Goal: Information Seeking & Learning: Learn about a topic

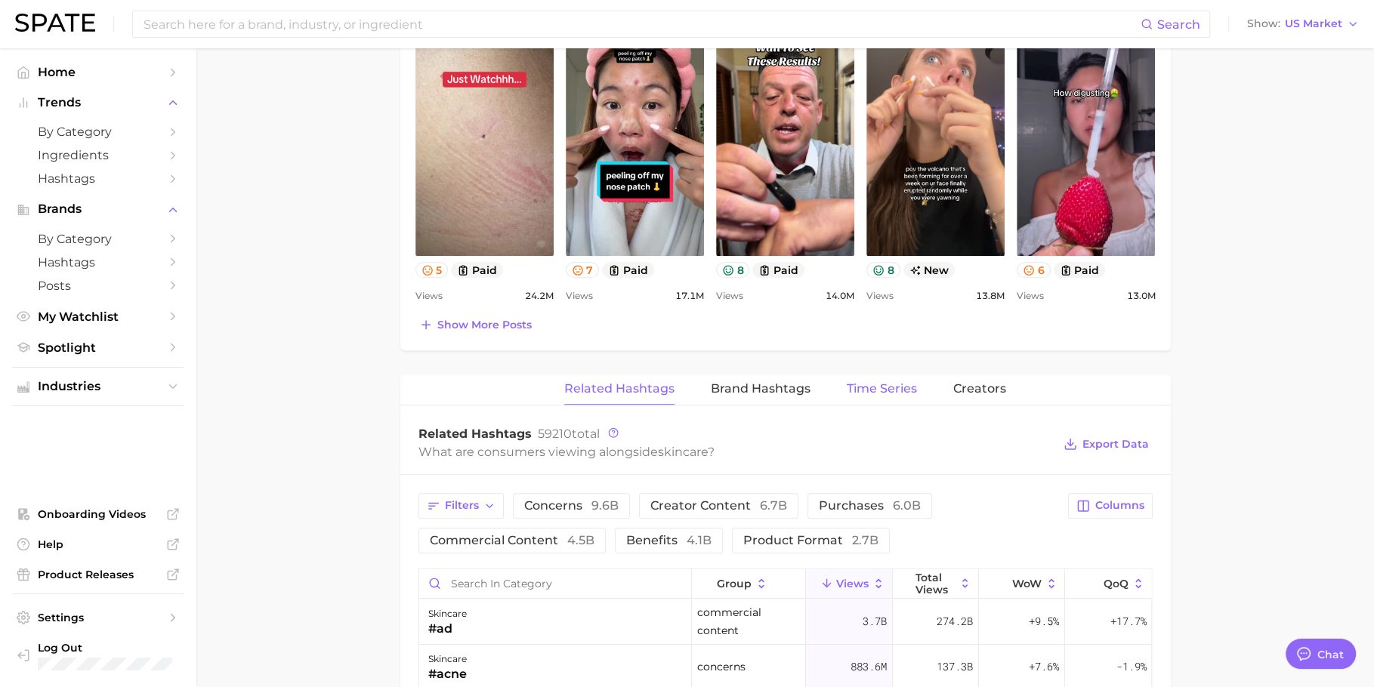
click at [862, 375] on button "Time Series" at bounding box center [882, 389] width 70 height 29
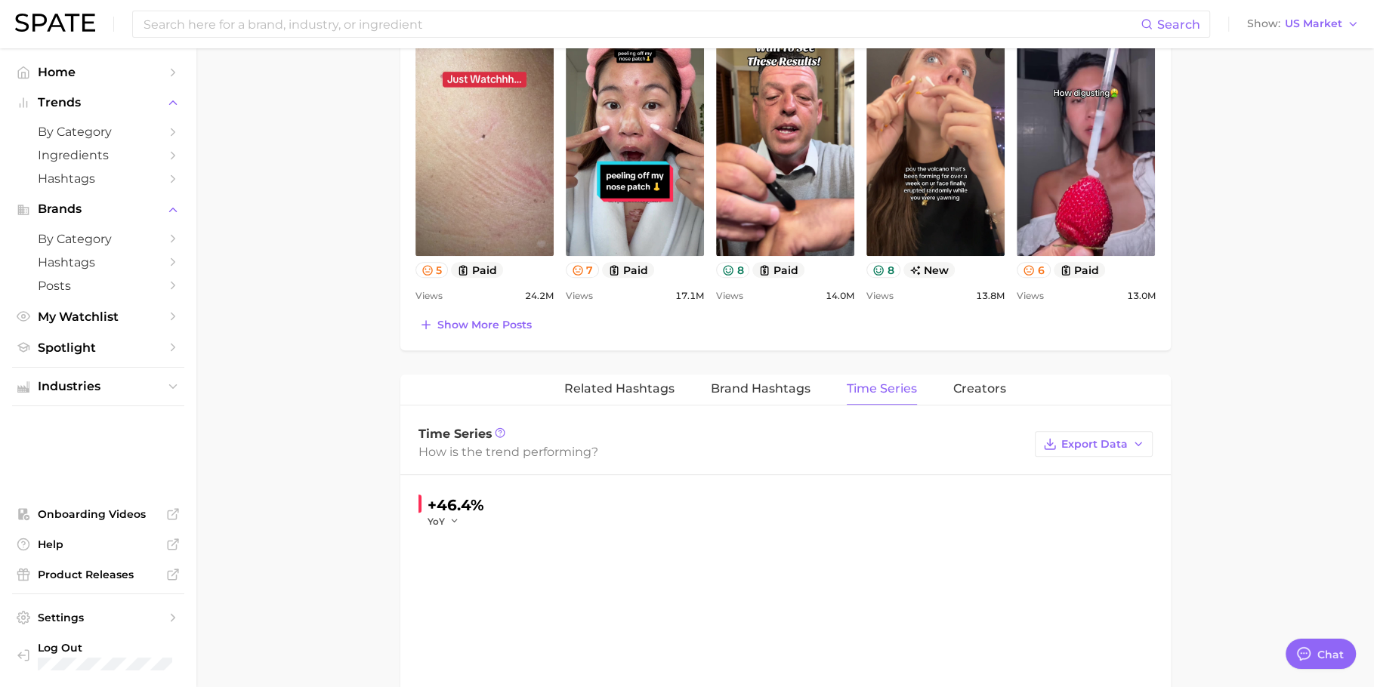
type textarea "x"
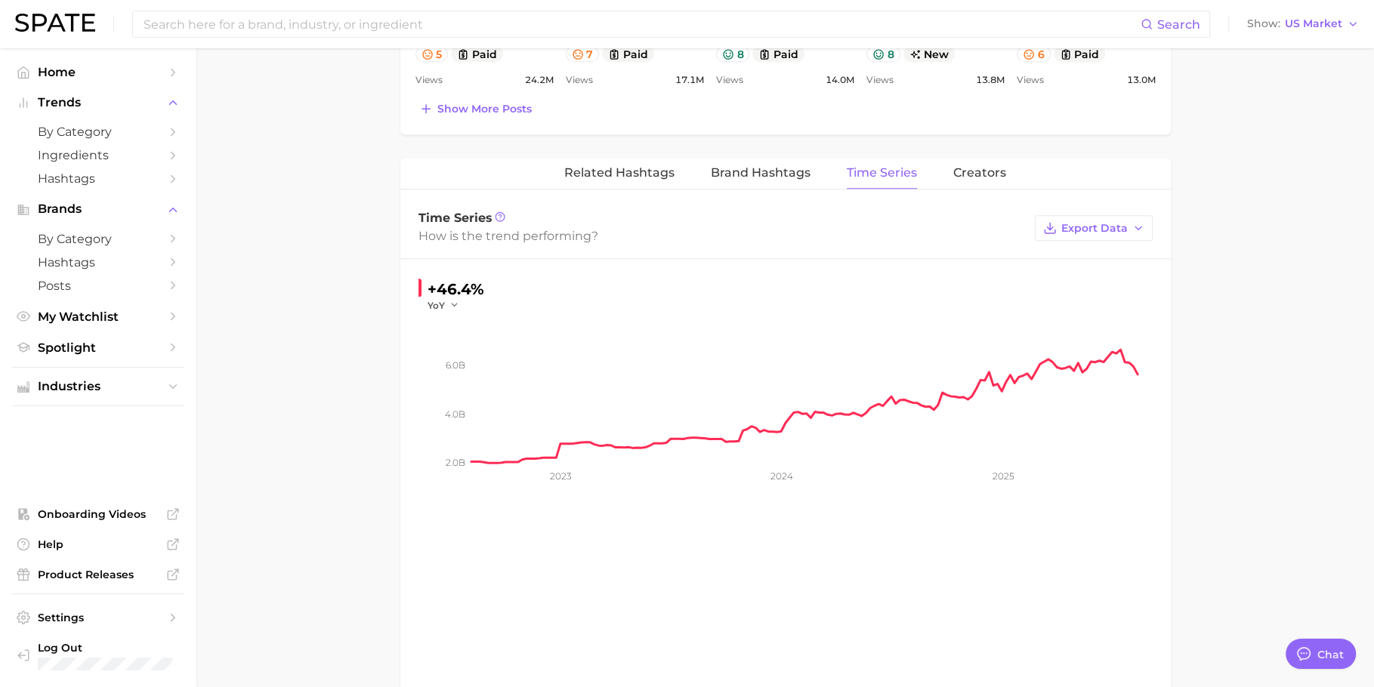
scroll to position [863, 0]
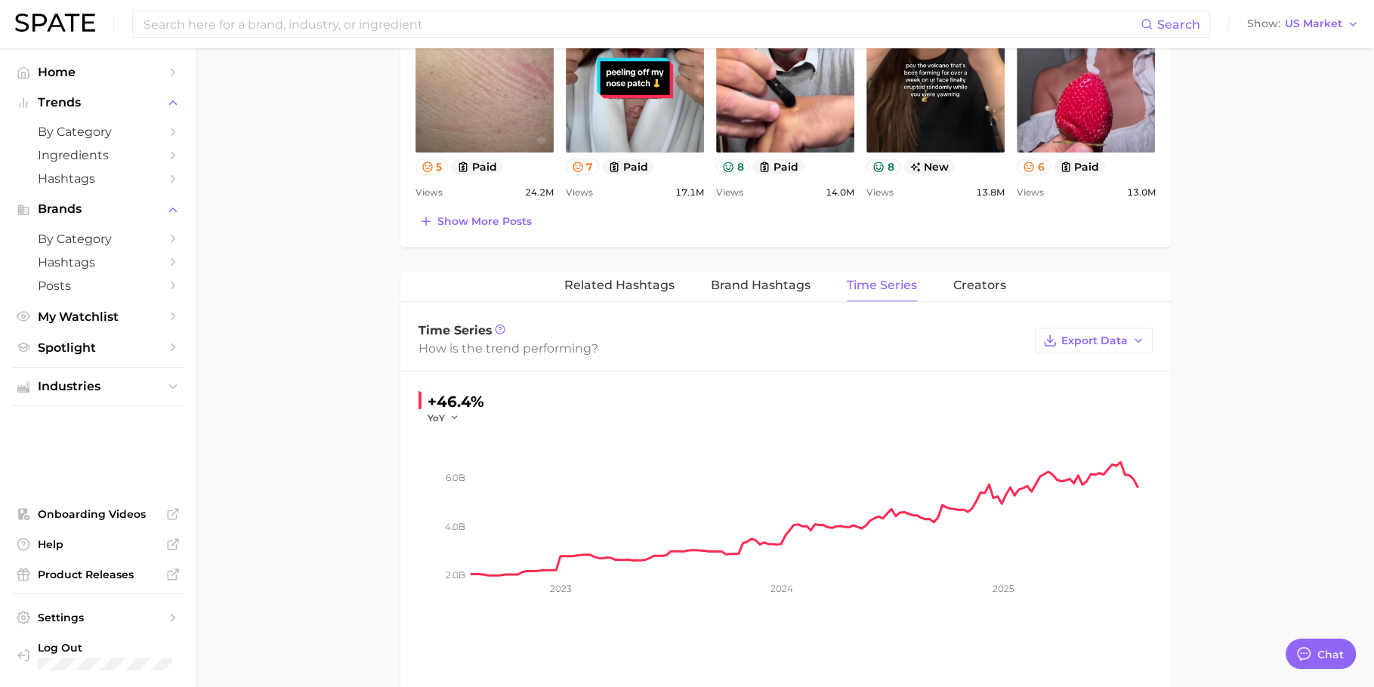
drag, startPoint x: 721, startPoint y: 274, endPoint x: 677, endPoint y: 274, distance: 43.8
click at [712, 279] on span "Brand Hashtags" at bounding box center [761, 286] width 100 height 14
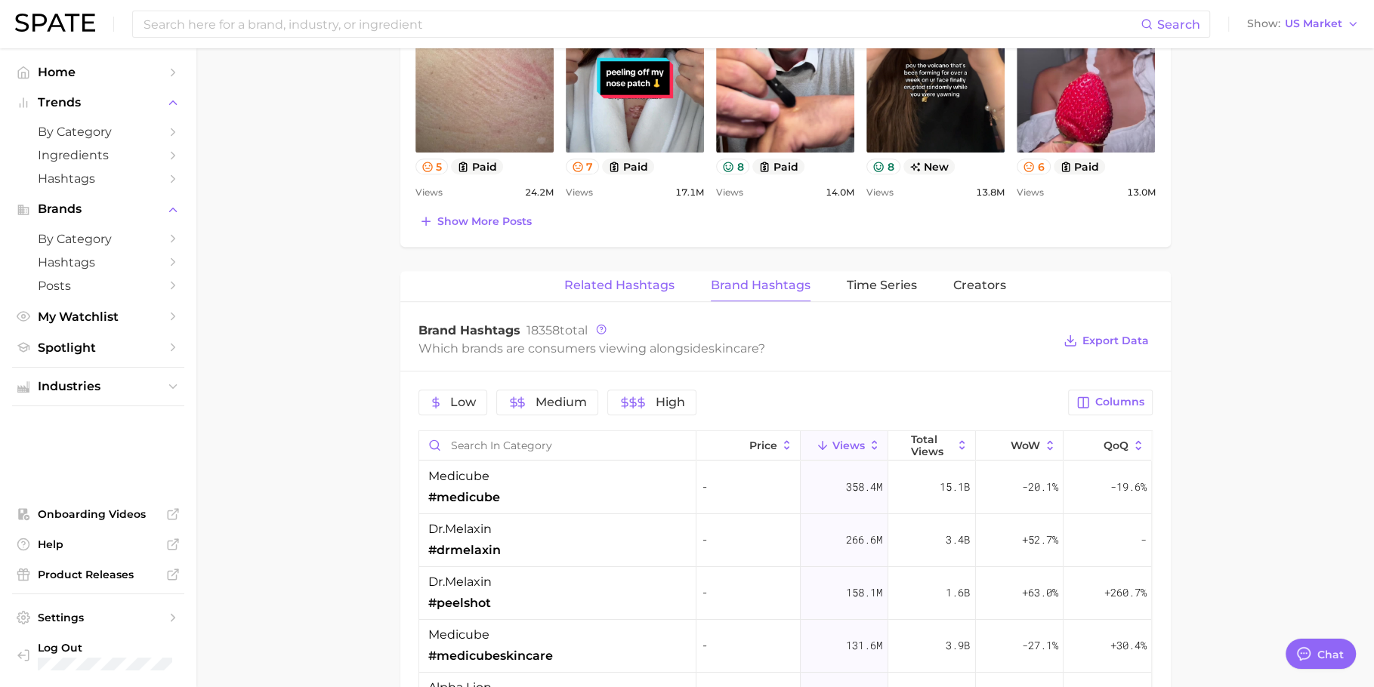
click at [645, 281] on span "Related Hashtags" at bounding box center [619, 286] width 110 height 14
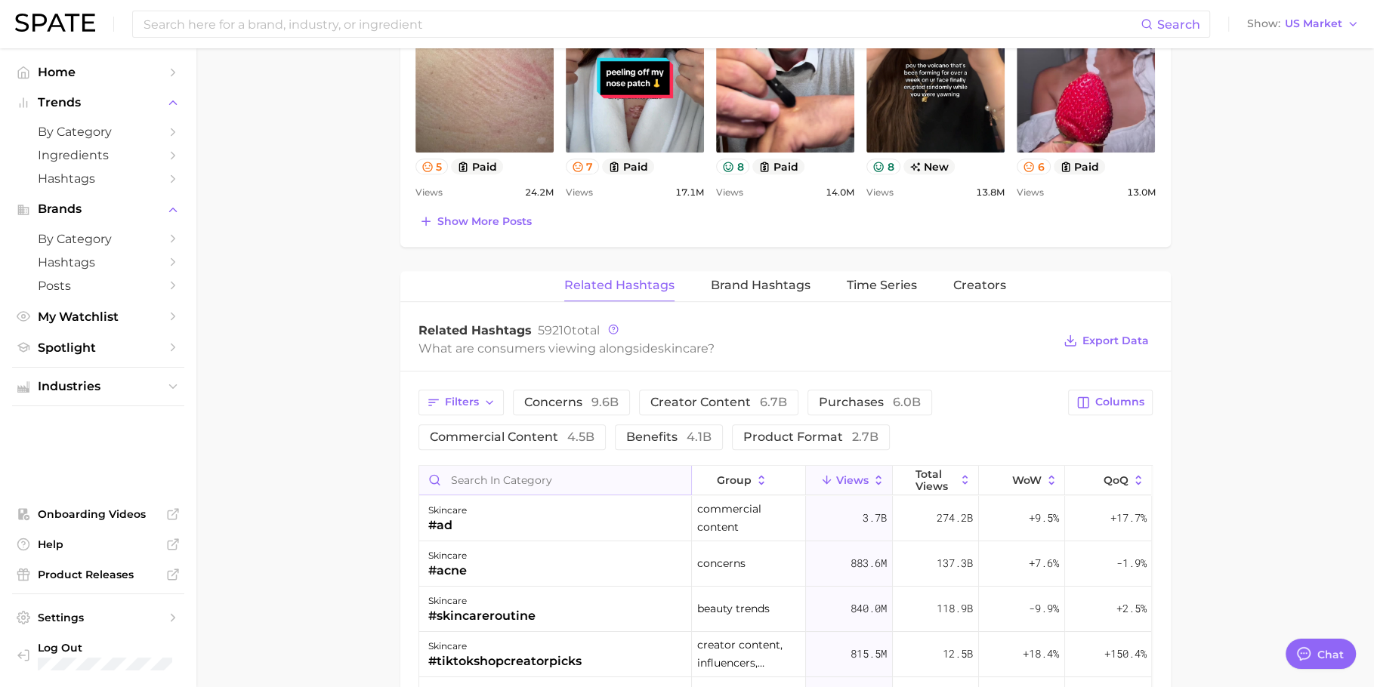
click at [545, 475] on input "Search in category" at bounding box center [555, 480] width 272 height 29
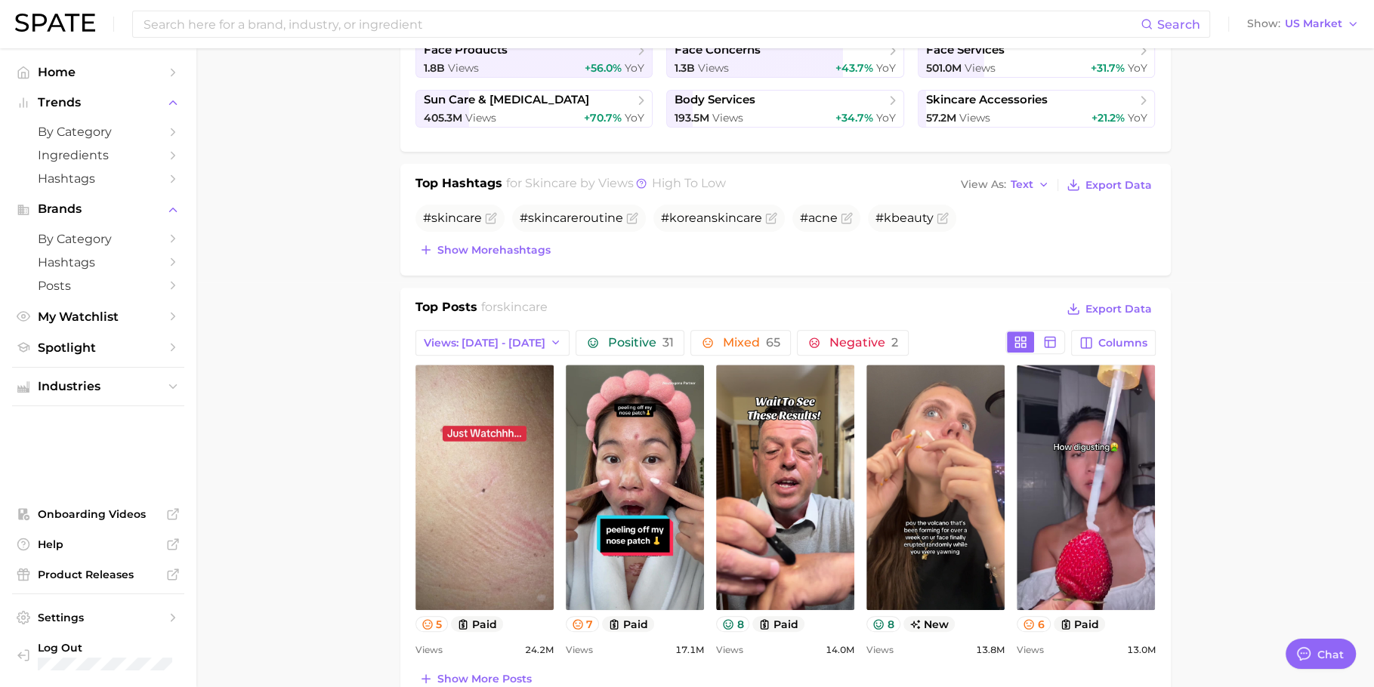
scroll to position [0, 0]
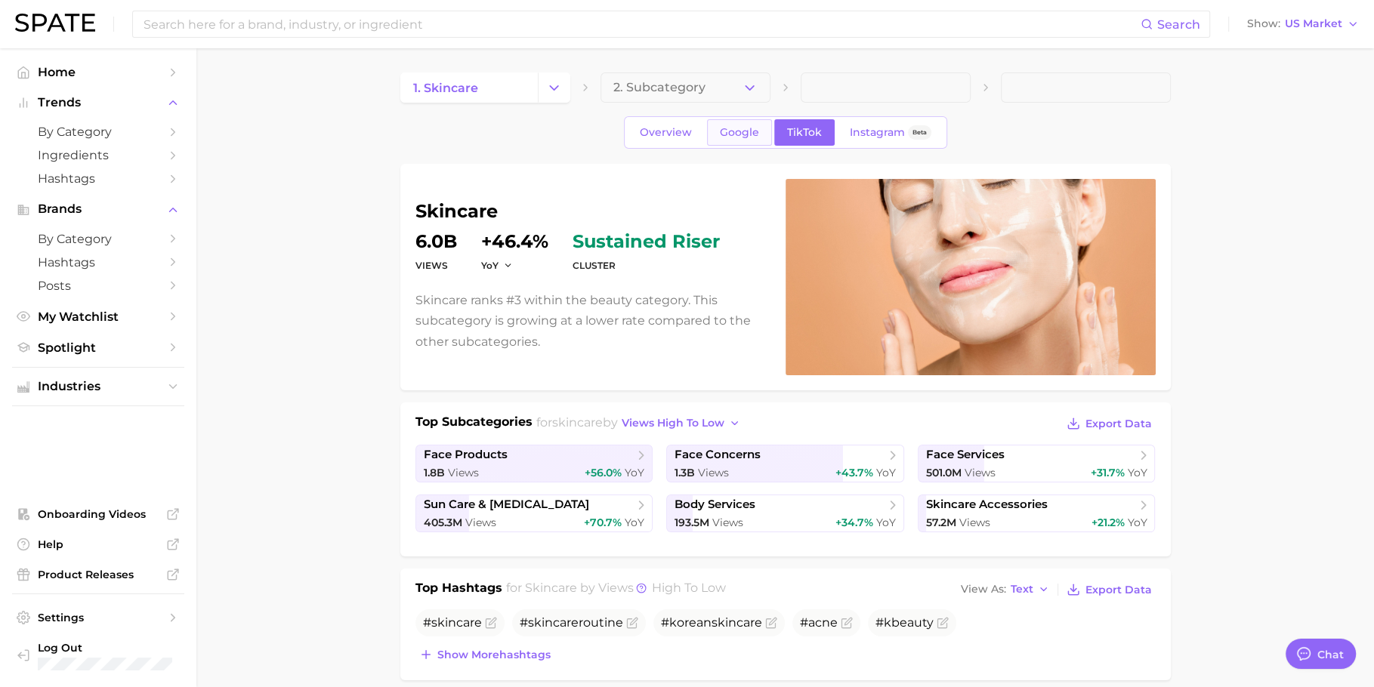
type input "bio based"
click at [740, 137] on span "Google" at bounding box center [739, 132] width 39 height 13
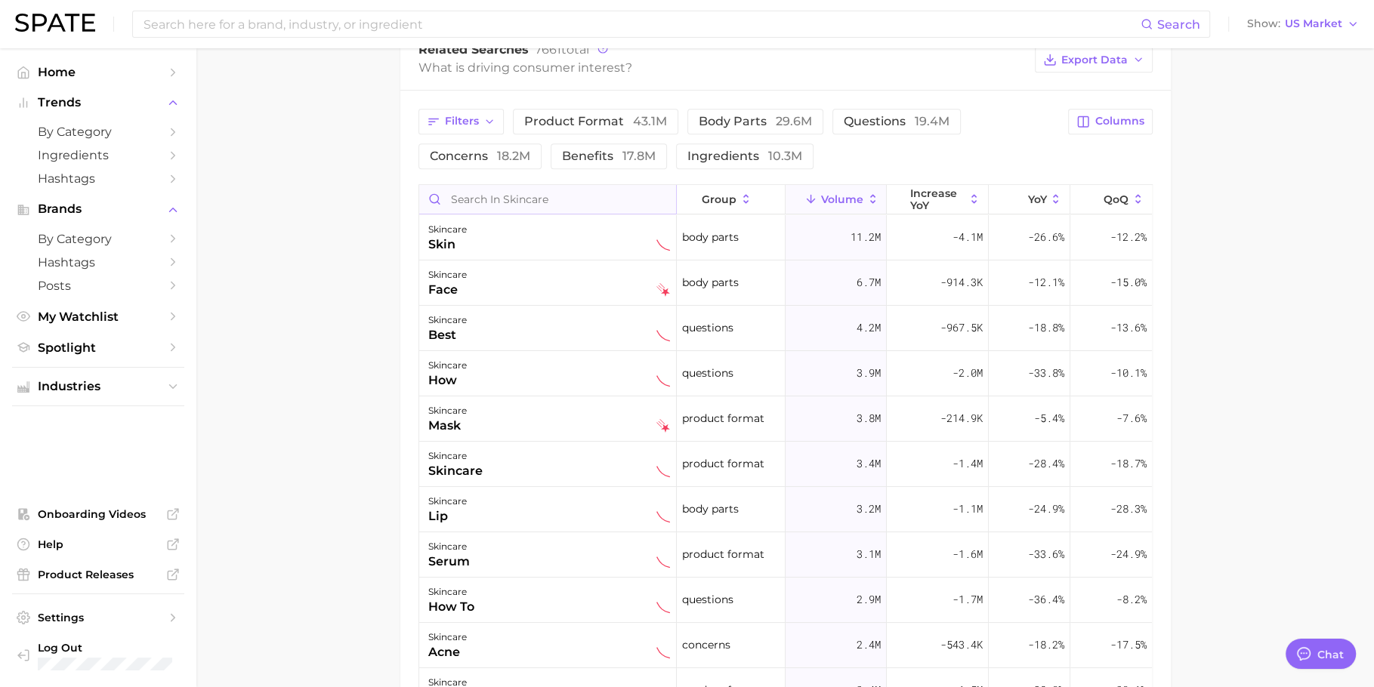
scroll to position [717, 0]
click at [467, 113] on span "Filters" at bounding box center [462, 119] width 34 height 13
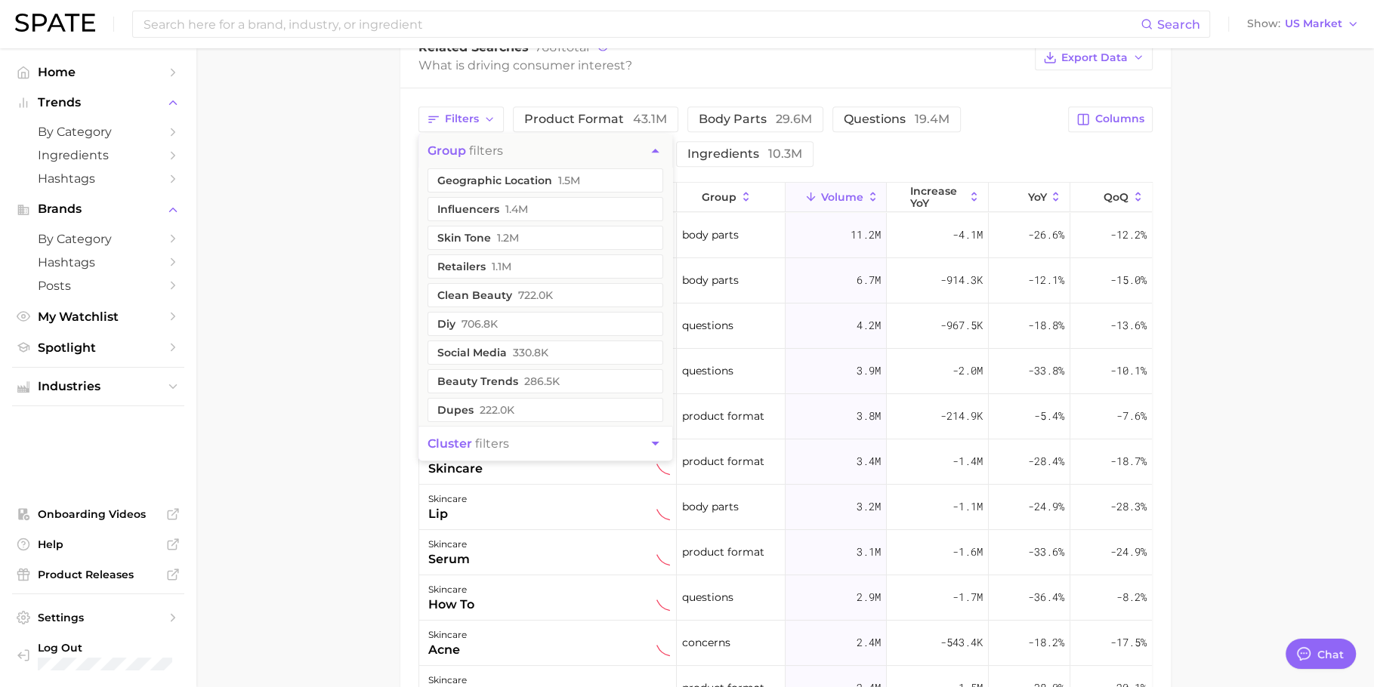
scroll to position [296, 0]
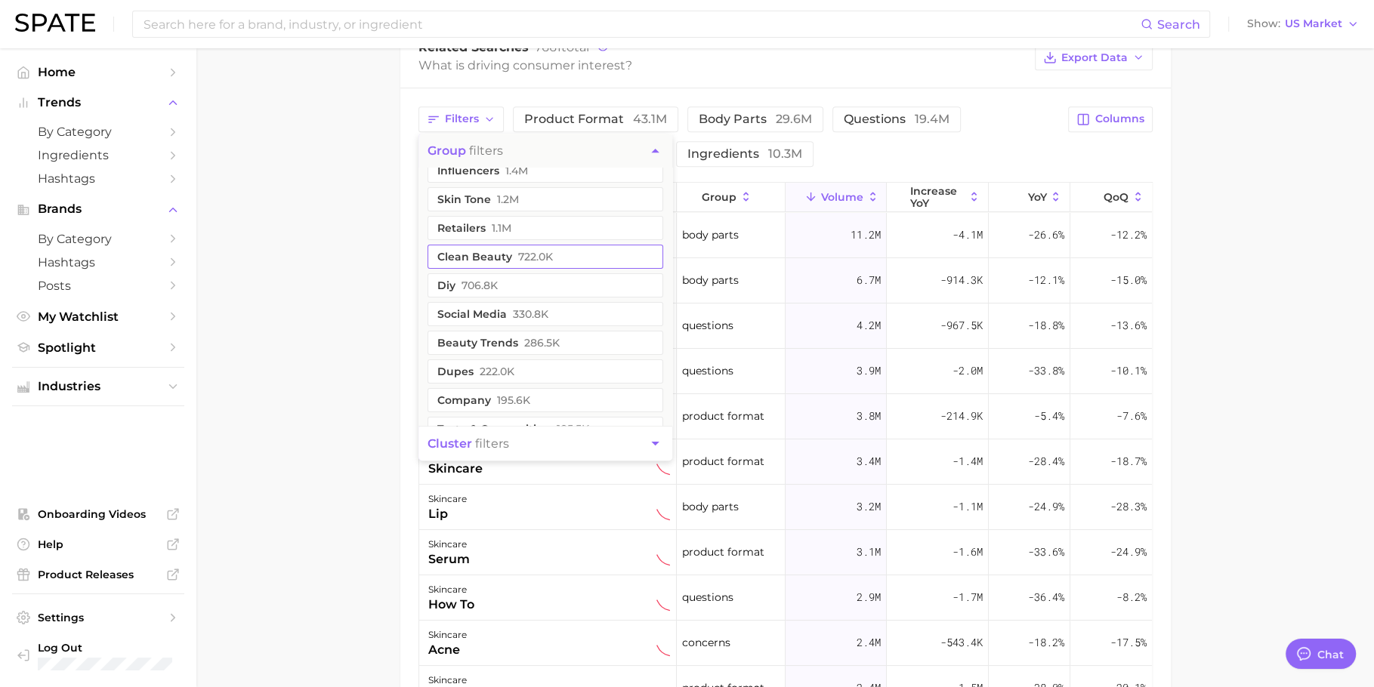
click at [525, 258] on span "722.0k" at bounding box center [535, 257] width 35 height 12
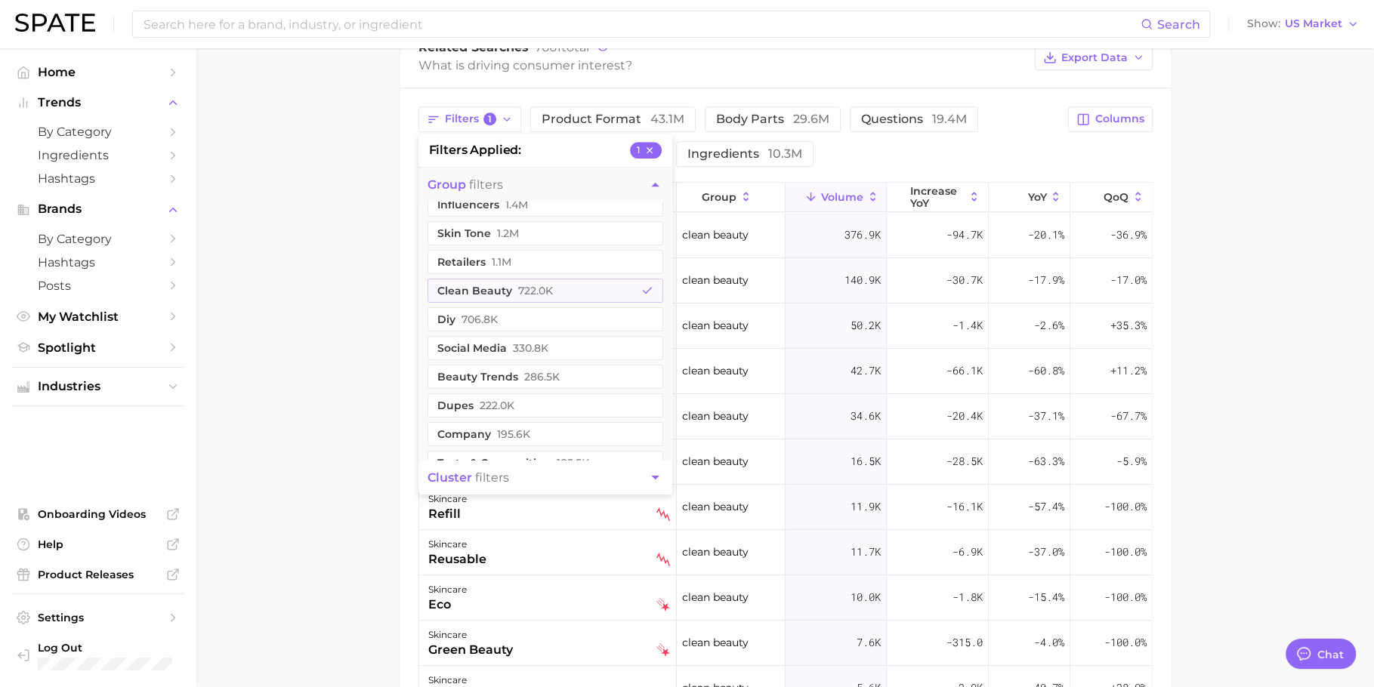
click at [305, 315] on main "1. skincare 2. Subcategory Overview Google TikTok Instagram Beta skincare volum…" at bounding box center [784, 147] width 1177 height 1631
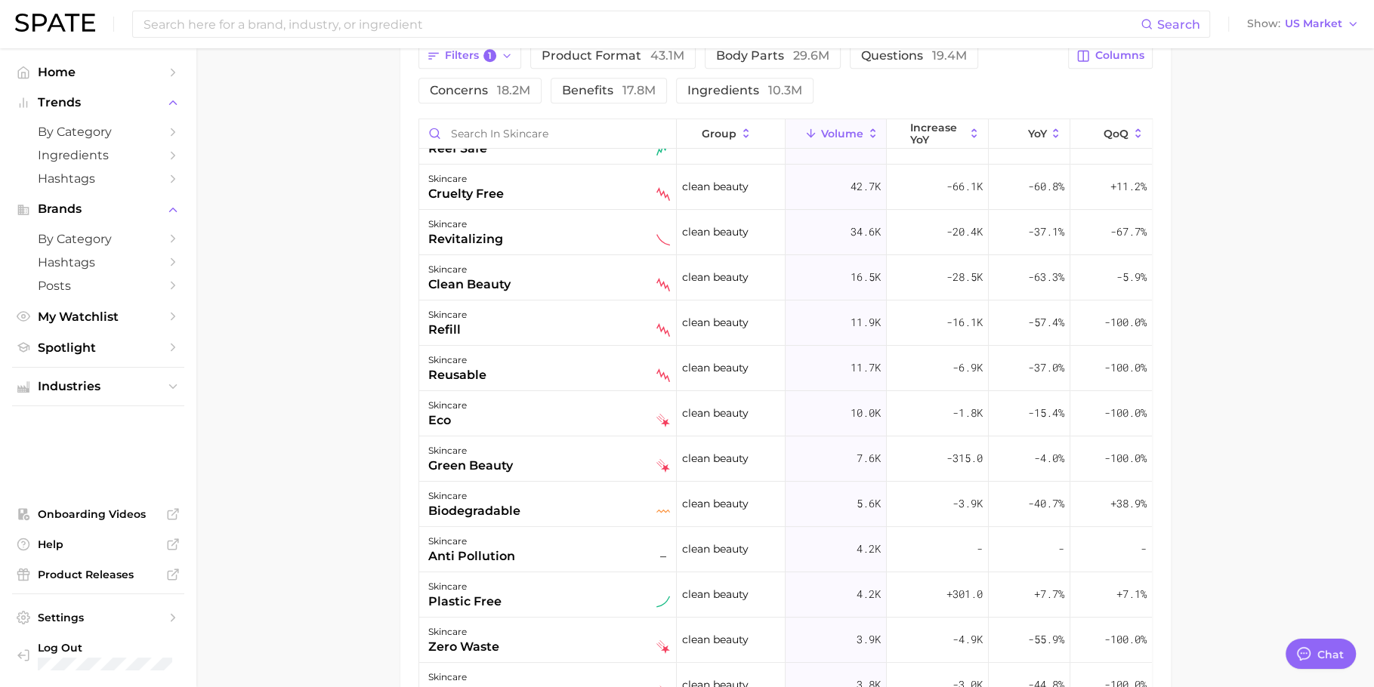
scroll to position [0, 0]
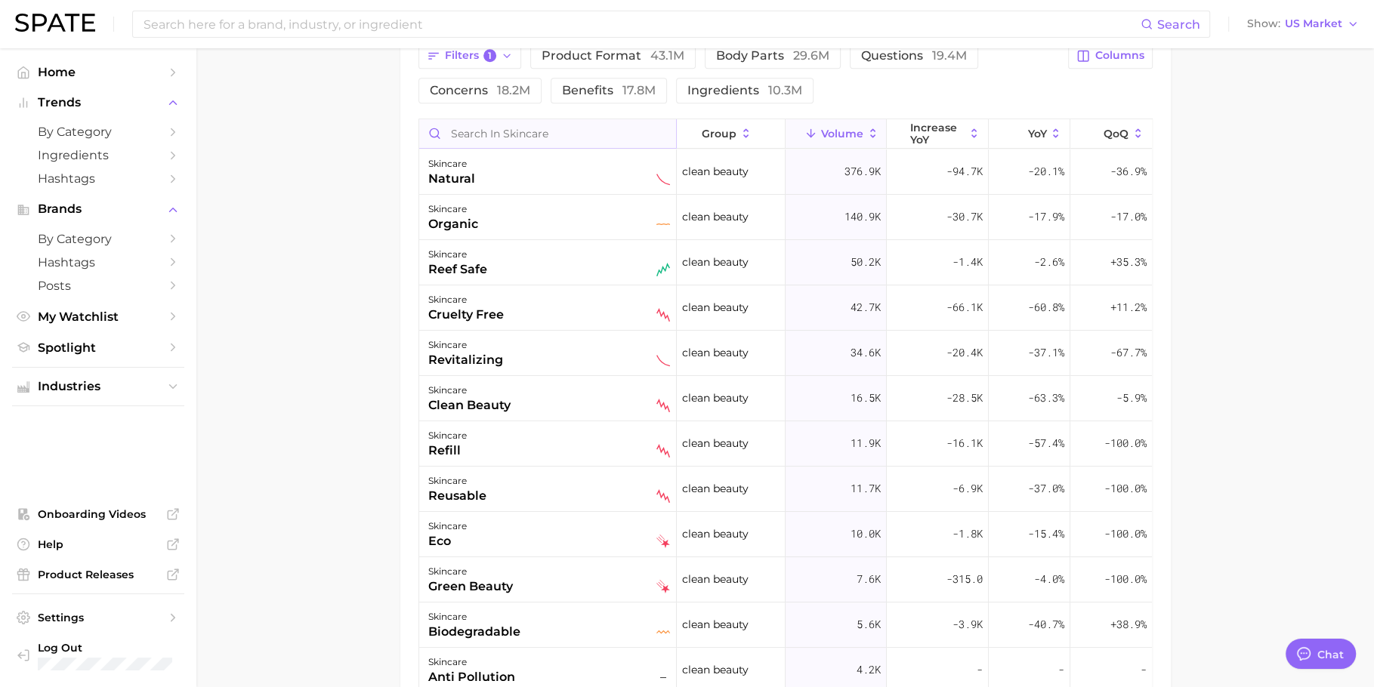
click at [554, 137] on input "Search in skincare" at bounding box center [547, 133] width 257 height 29
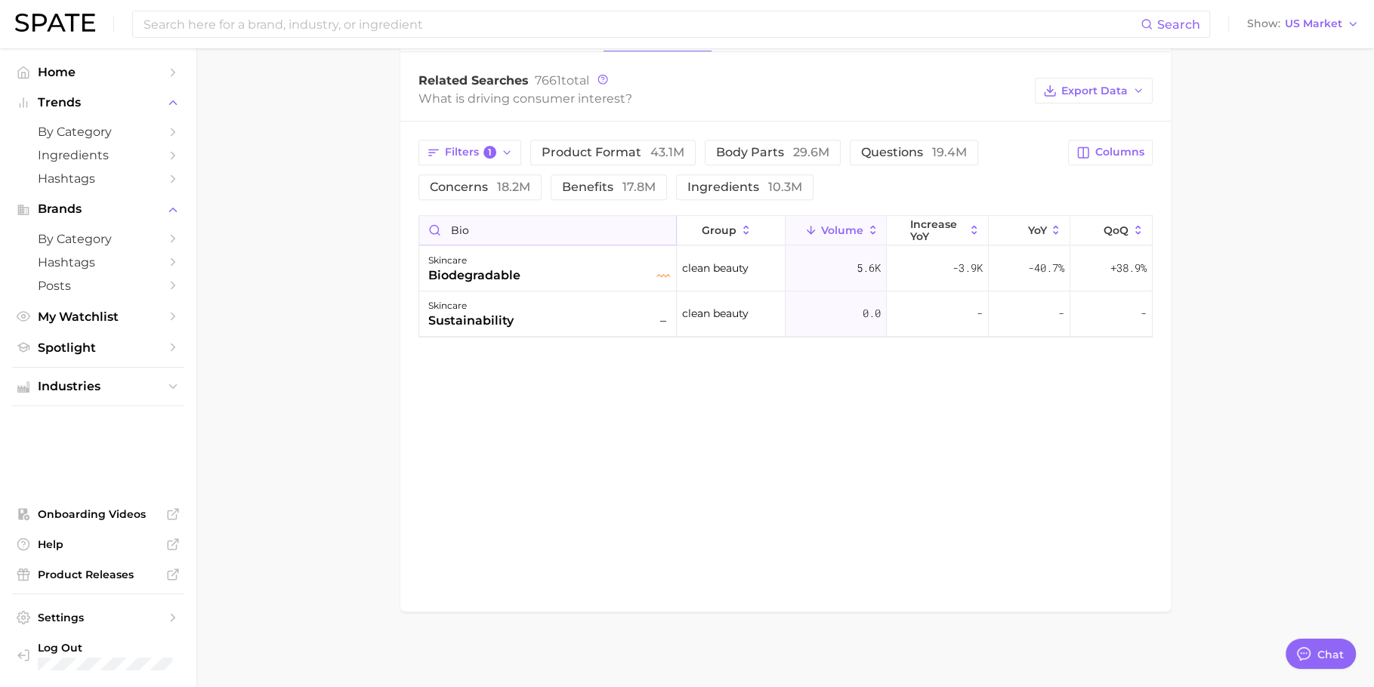
scroll to position [681, 0]
type input "b"
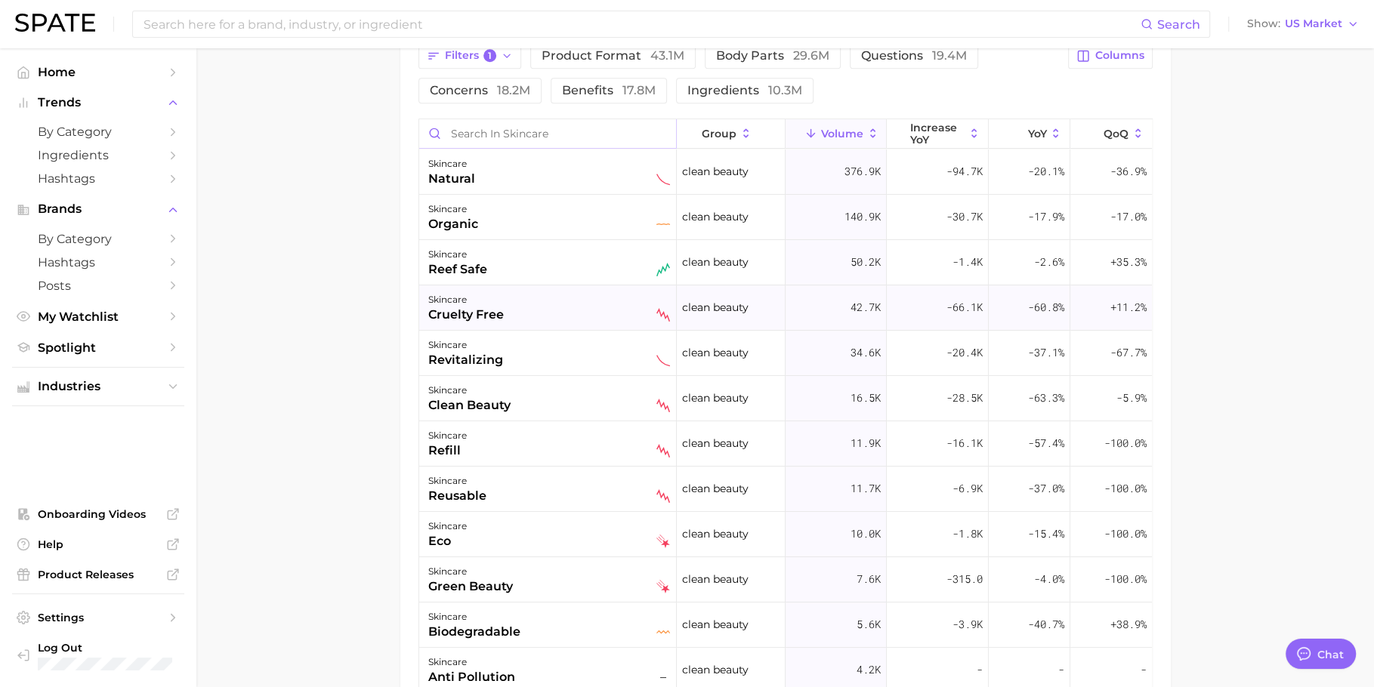
scroll to position [739, 0]
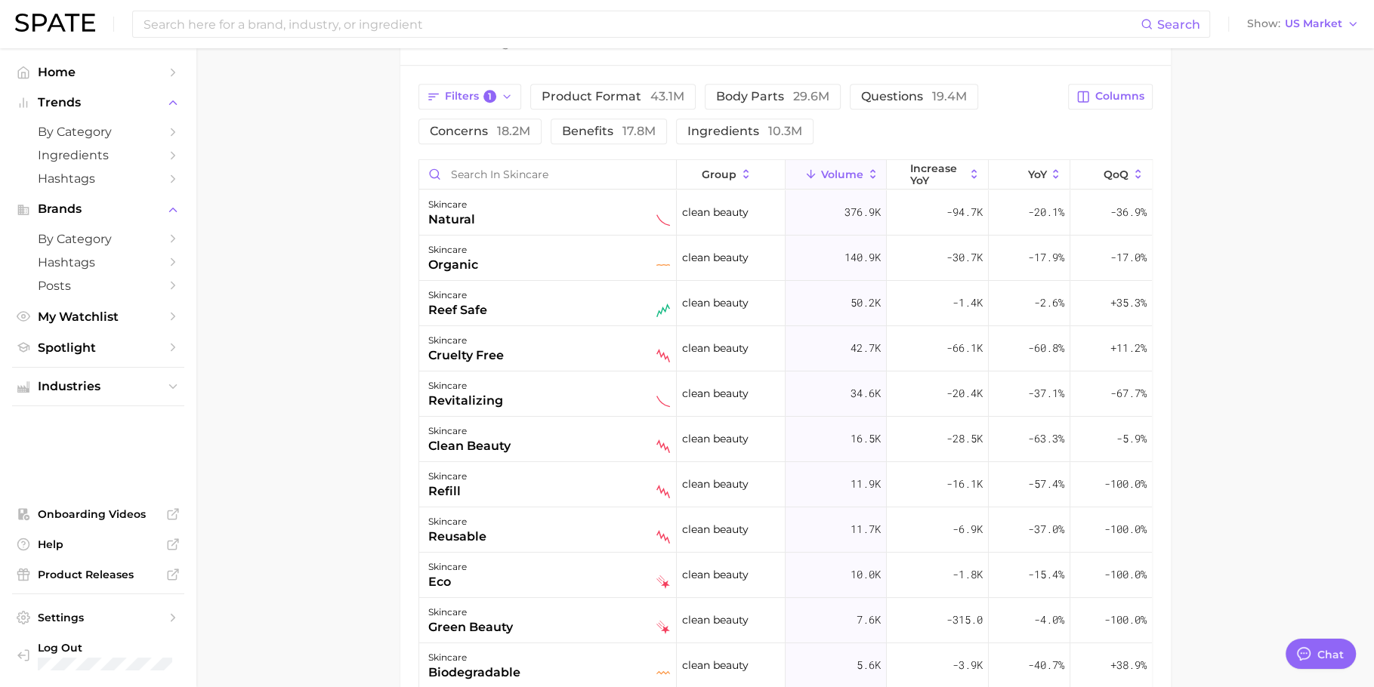
click at [497, 106] on div "Filters 1 product format 43.1m body parts 29.6m questions 19.4m concerns 18.2m …" at bounding box center [738, 114] width 641 height 60
click at [497, 101] on button "Filters 1" at bounding box center [469, 97] width 103 height 26
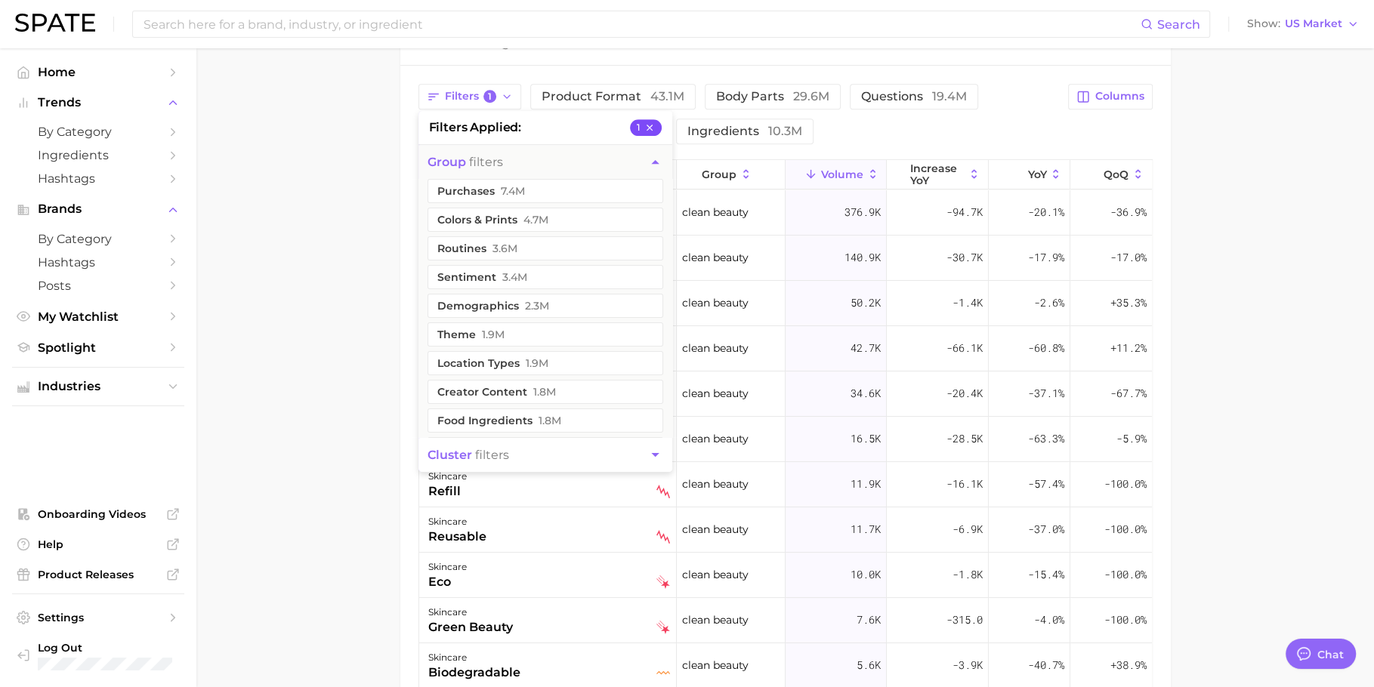
click at [654, 120] on button "1" at bounding box center [646, 127] width 32 height 17
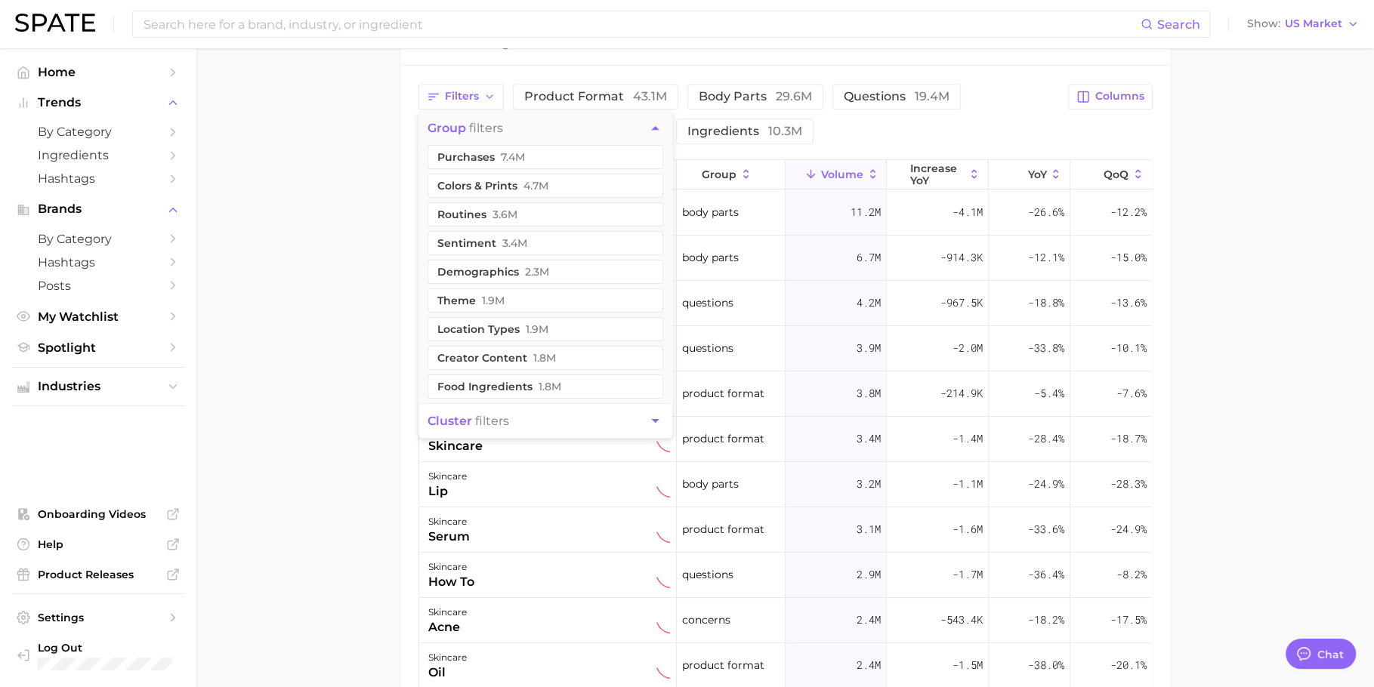
click at [265, 267] on main "1. skincare 2. Subcategory Overview Google TikTok Instagram Beta skincare volum…" at bounding box center [784, 124] width 1177 height 1631
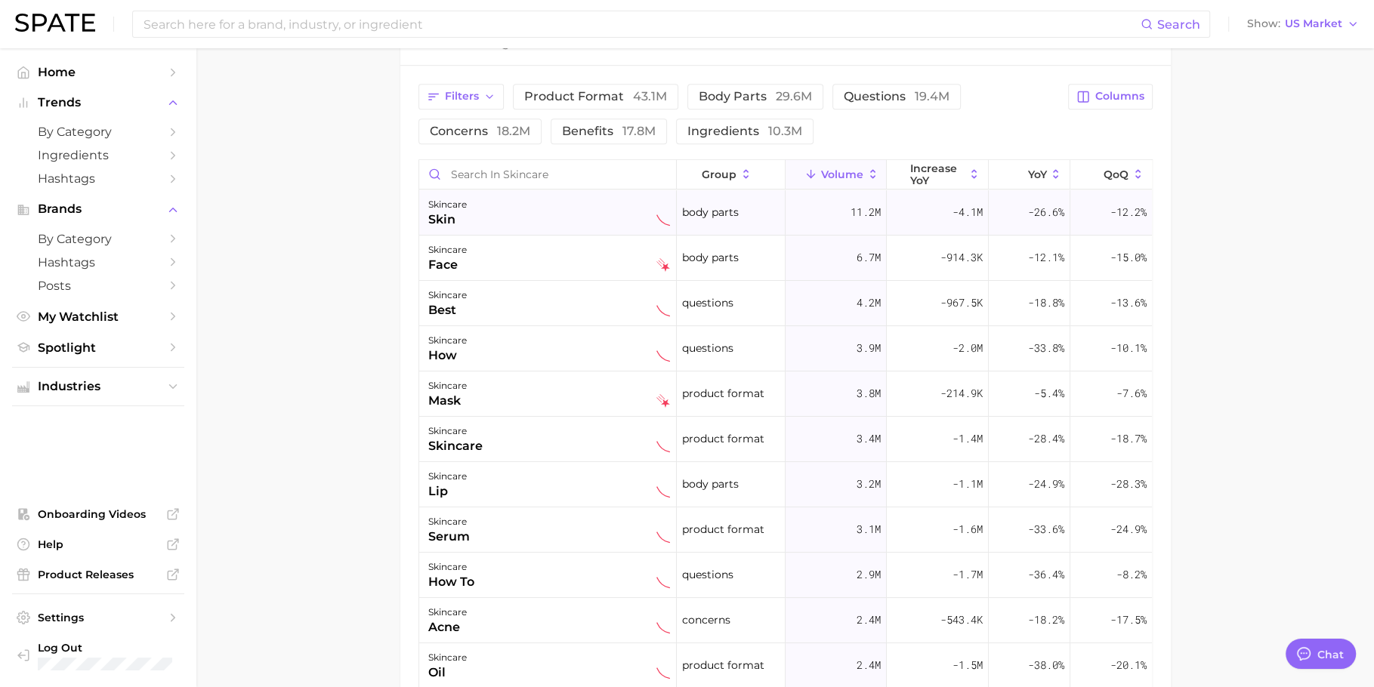
click at [550, 196] on div "skincare skin" at bounding box center [549, 212] width 242 height 33
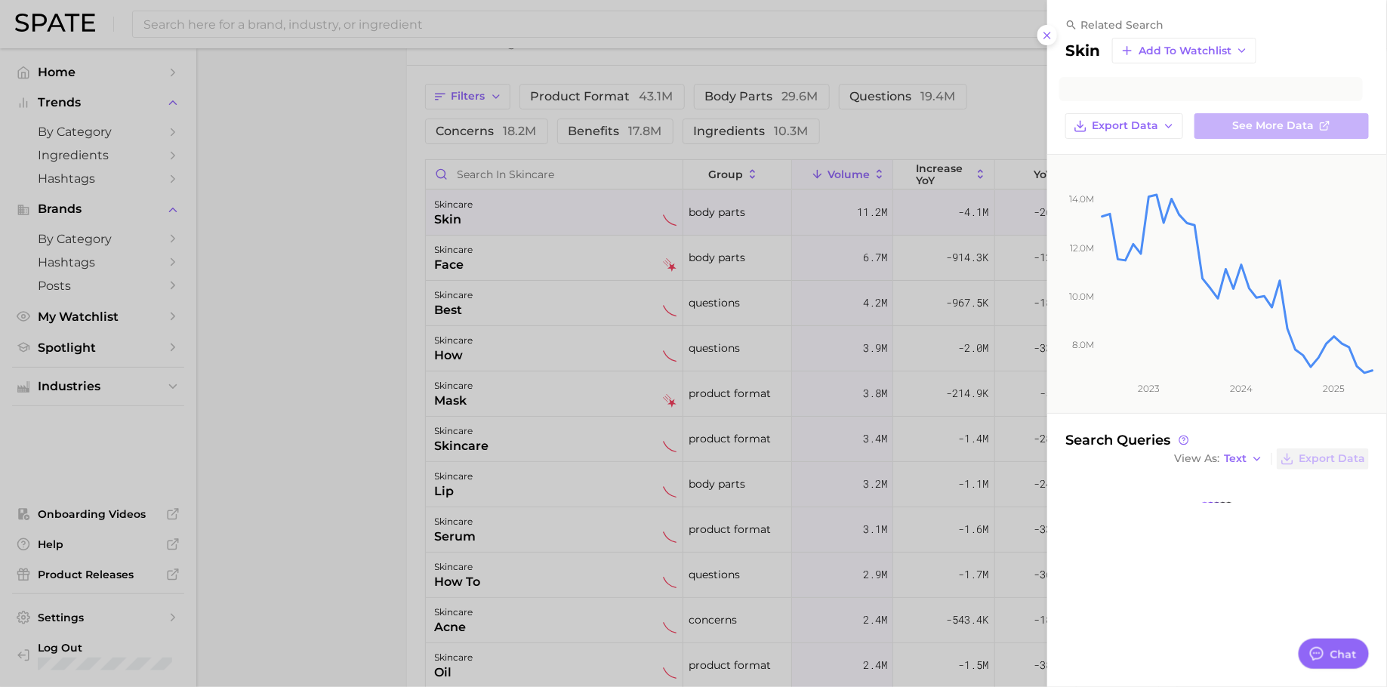
click at [548, 165] on div at bounding box center [693, 343] width 1387 height 687
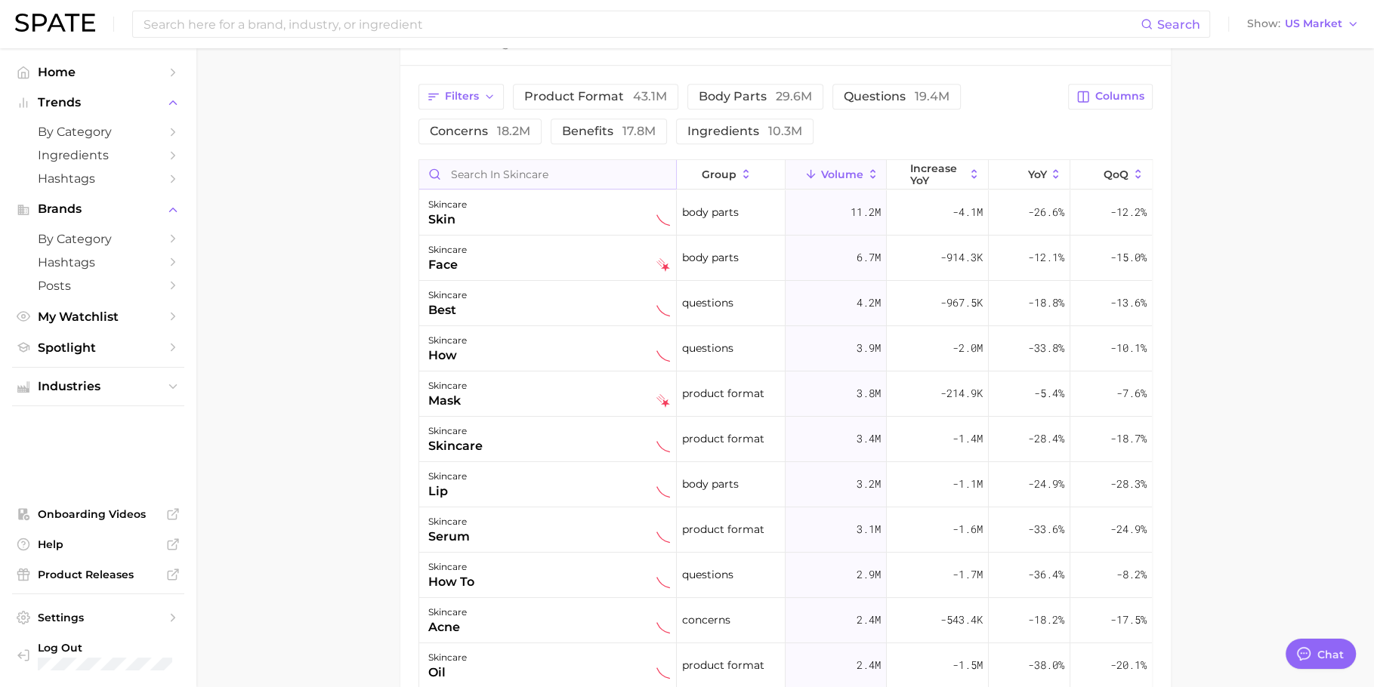
click at [565, 173] on input "Search in skincare" at bounding box center [547, 174] width 257 height 29
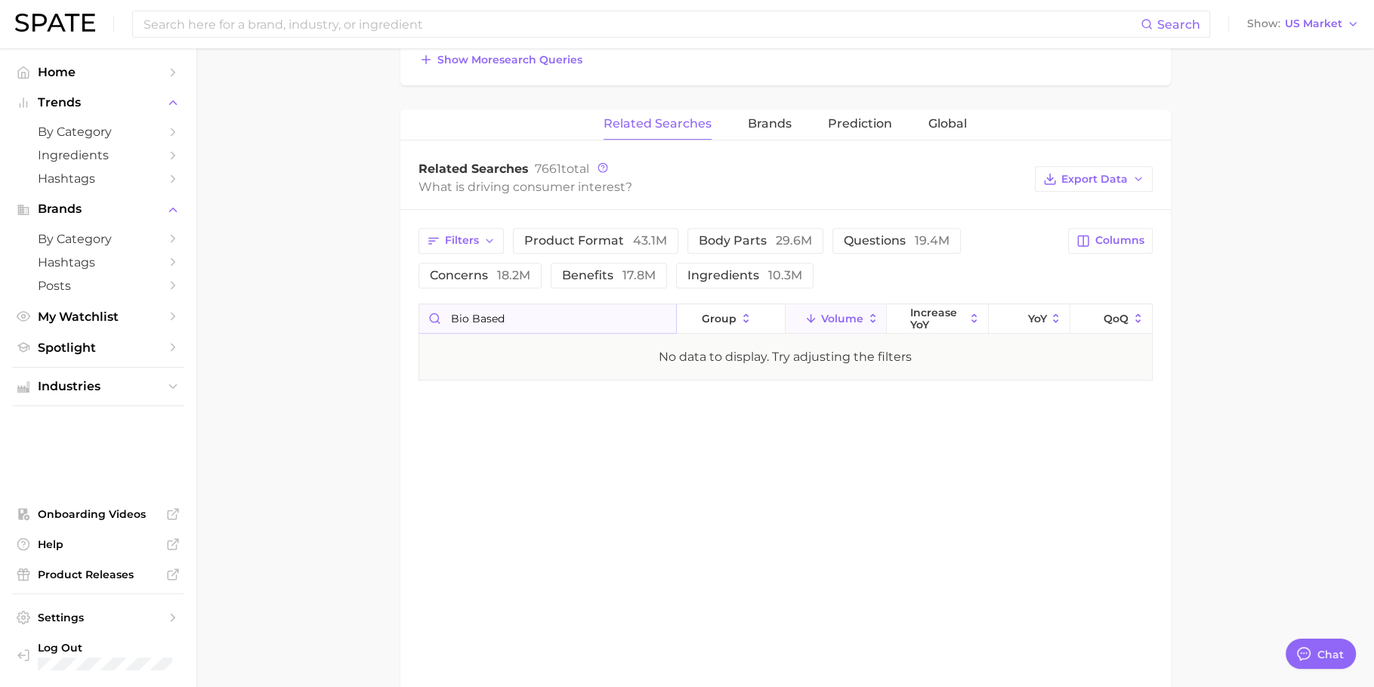
scroll to position [0, 0]
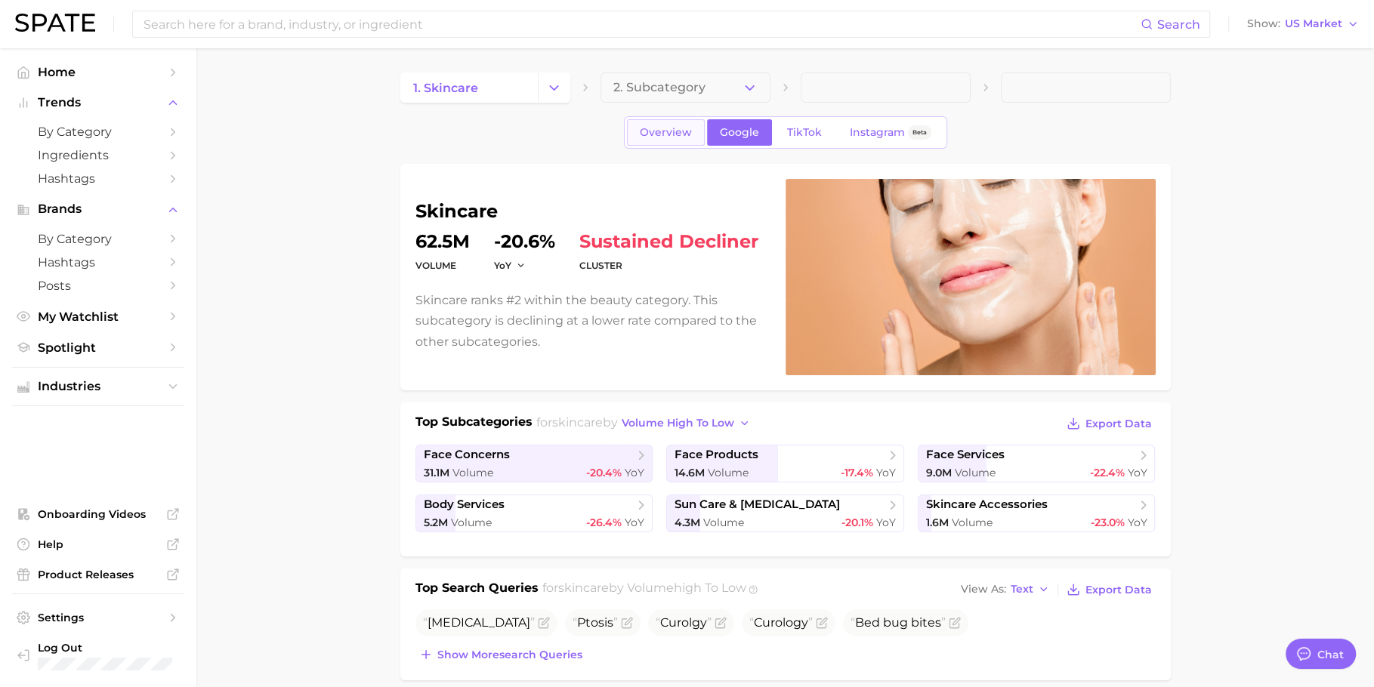
type input "bio based"
click at [665, 130] on span "Overview" at bounding box center [666, 132] width 52 height 13
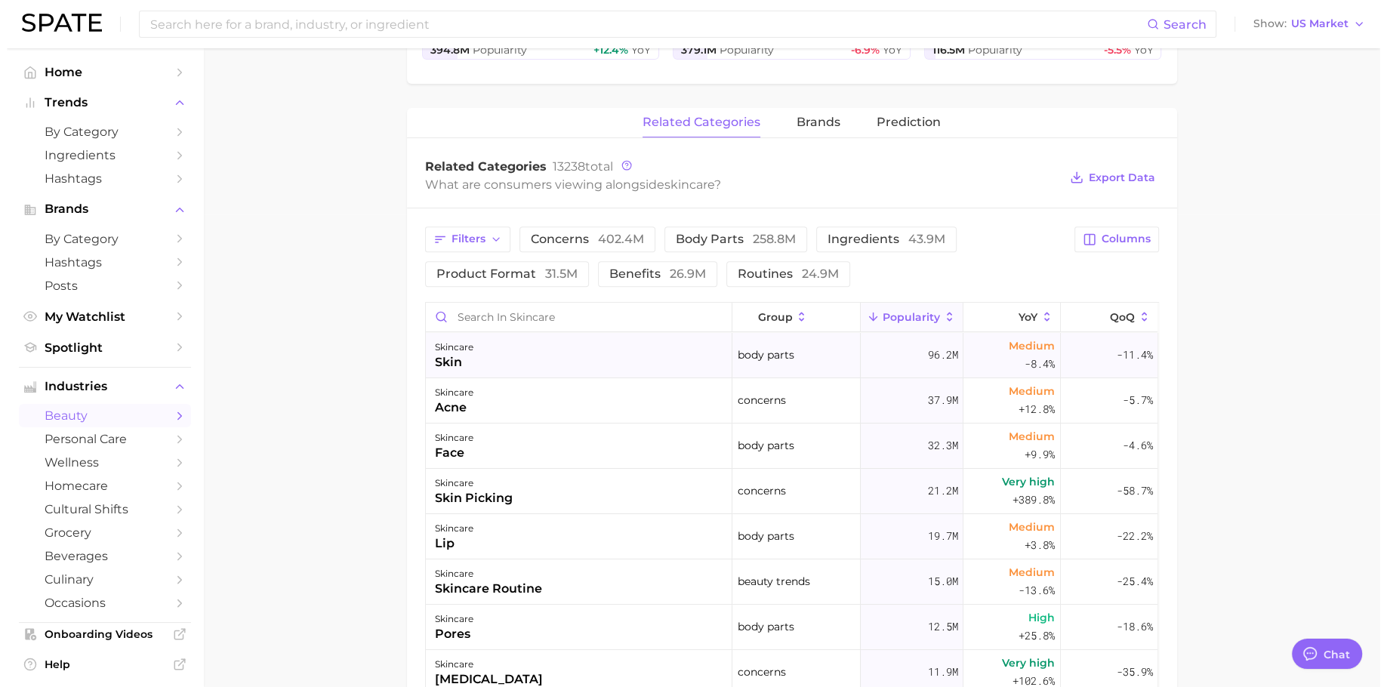
scroll to position [536, 0]
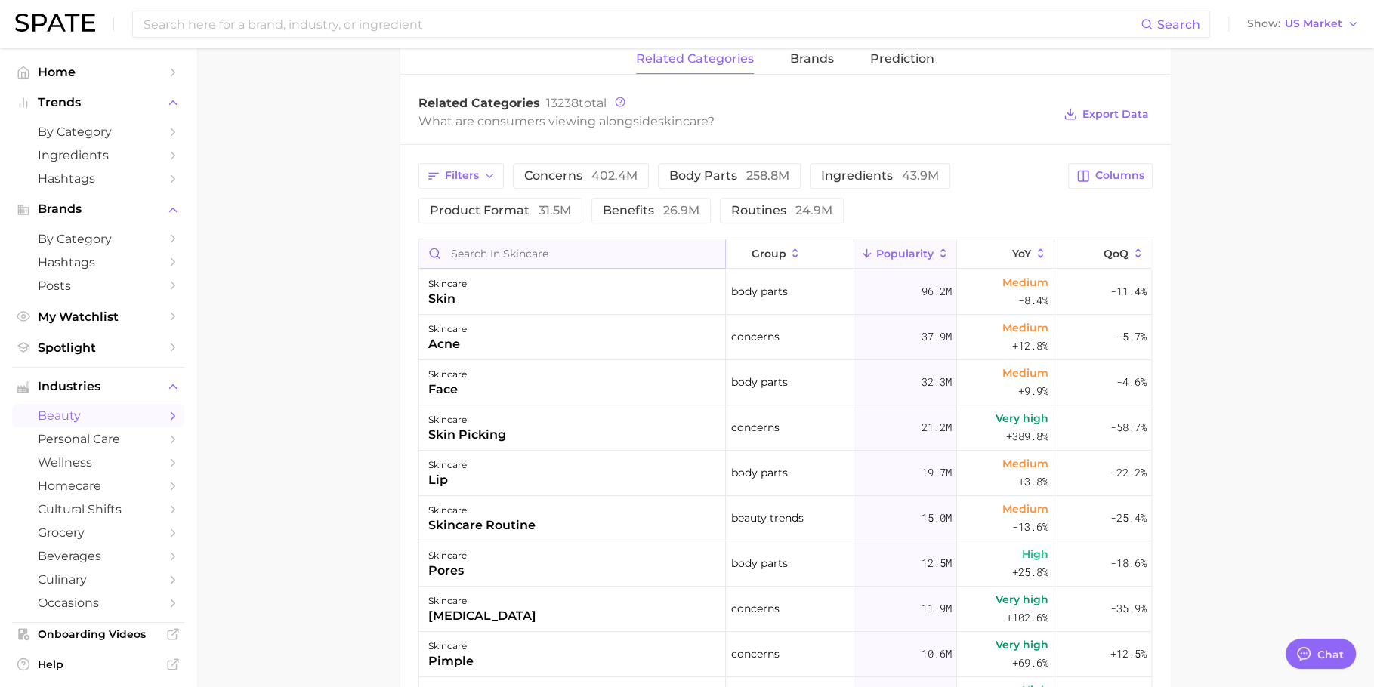
click at [564, 252] on input "Search in skincare" at bounding box center [572, 253] width 306 height 29
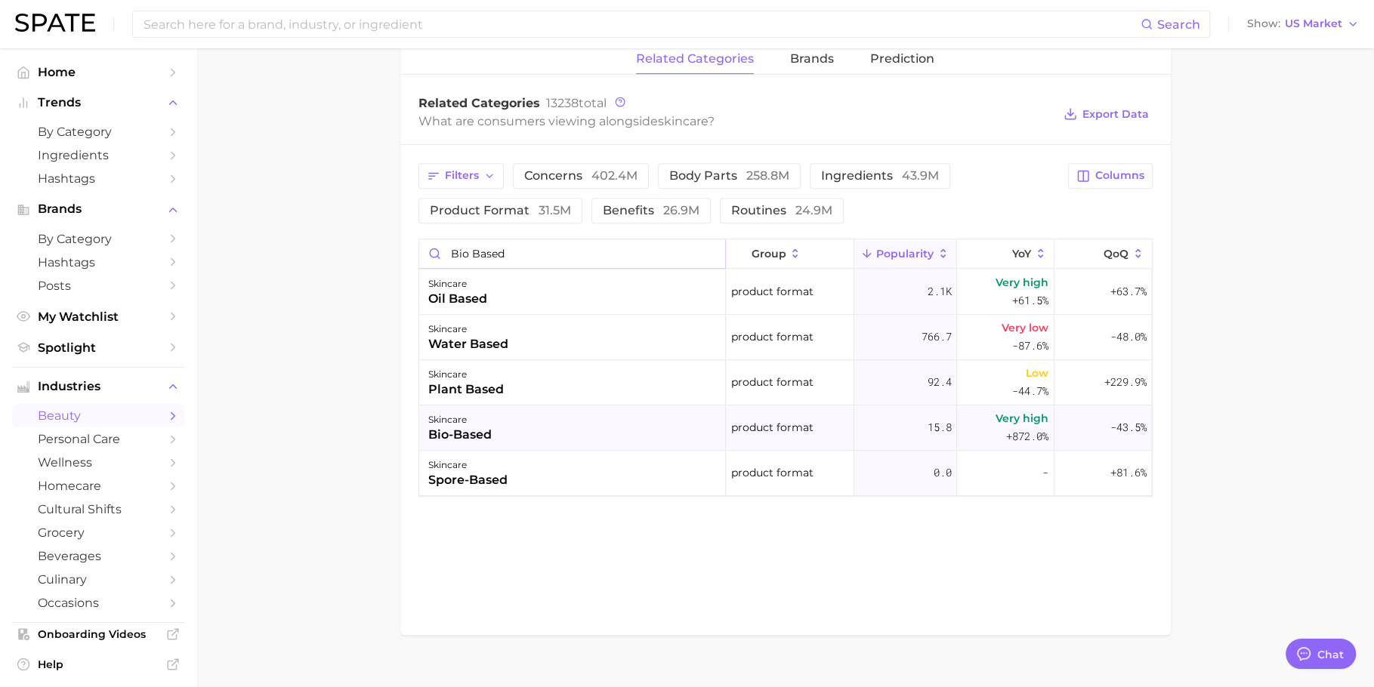
type input "bio based"
click at [566, 419] on div "skincare bio-based" at bounding box center [572, 428] width 307 height 45
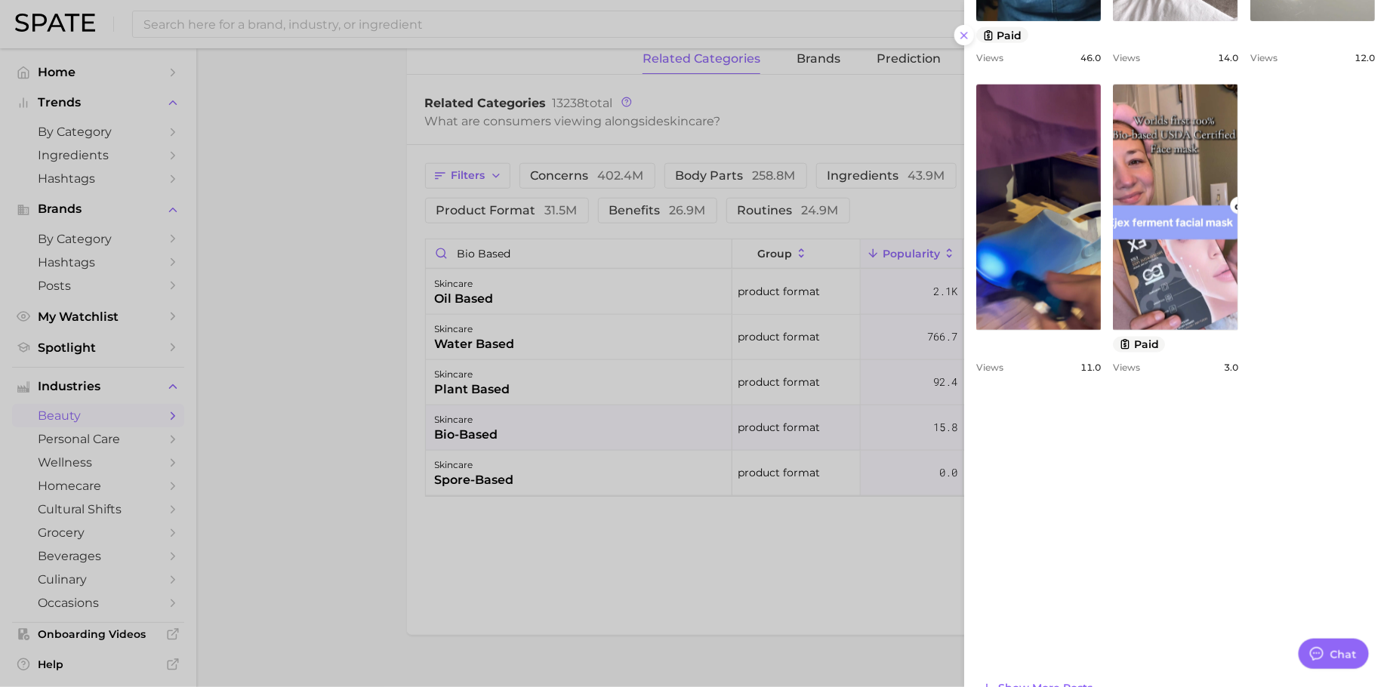
scroll to position [746, 0]
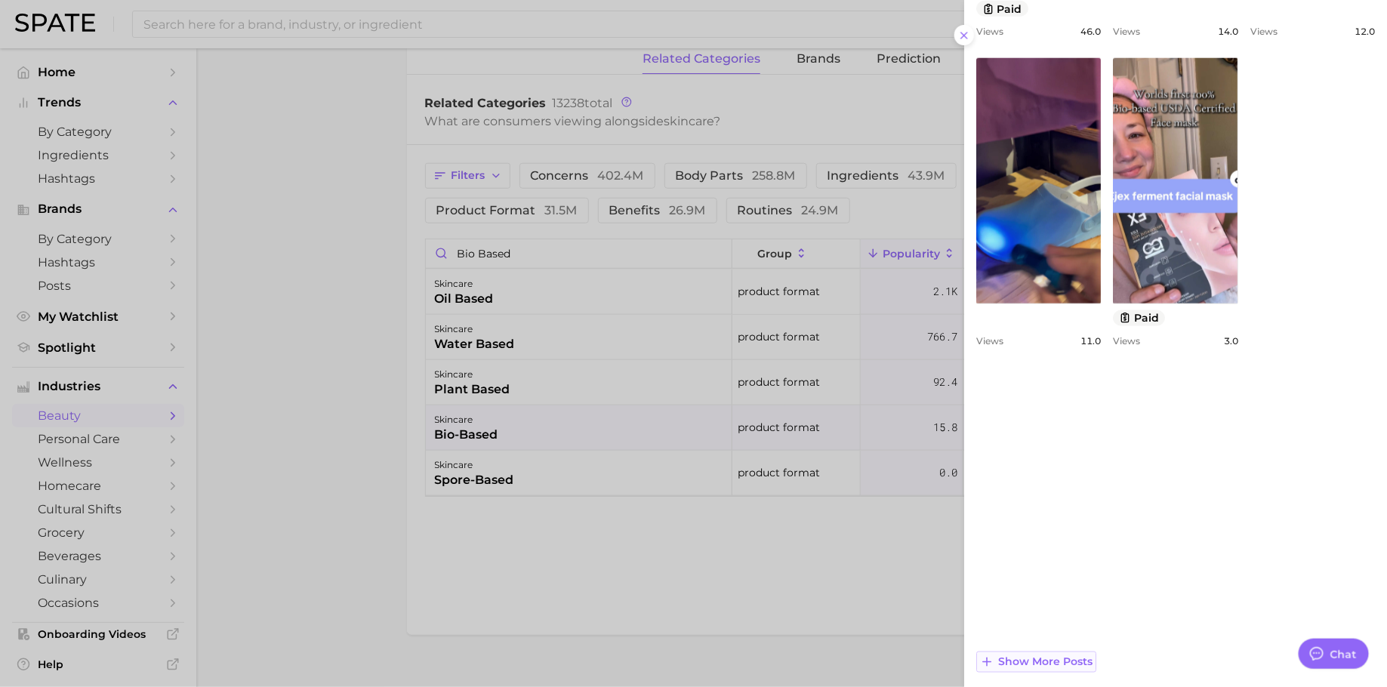
click at [1047, 656] on span "Show more posts" at bounding box center [1045, 662] width 94 height 13
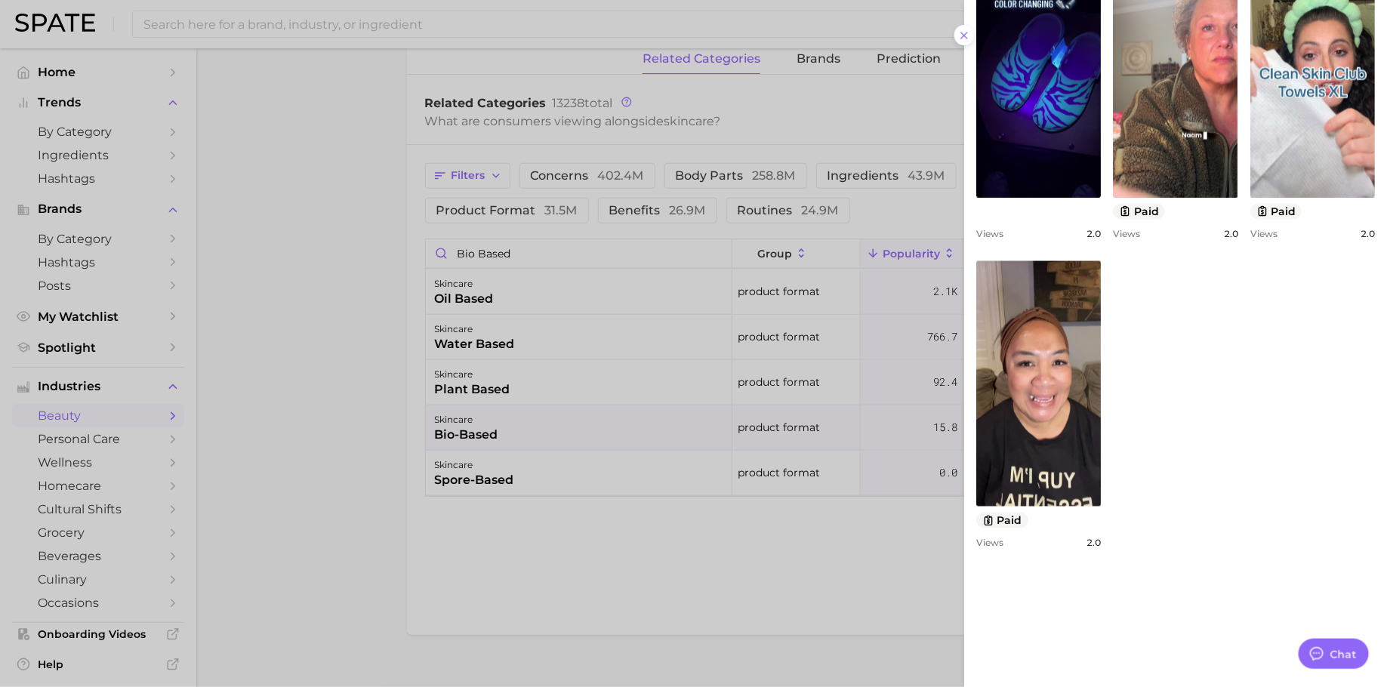
scroll to position [0, 0]
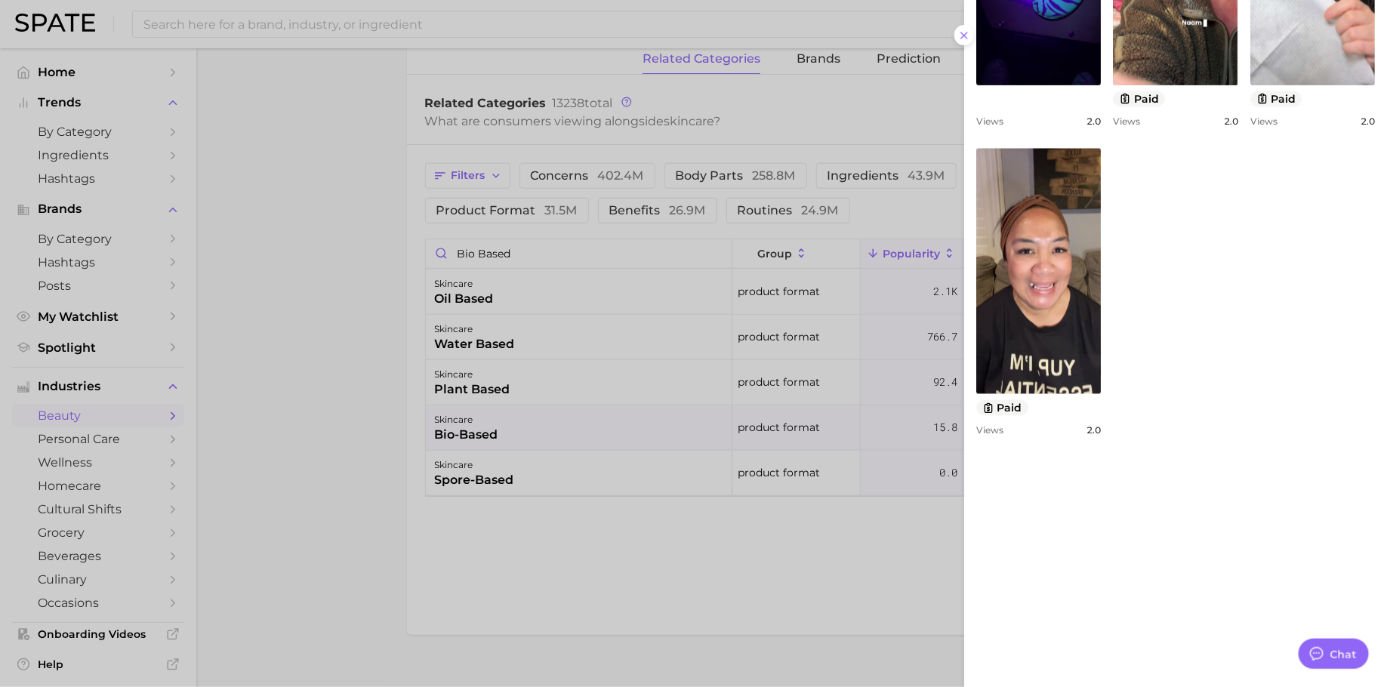
click at [826, 583] on div at bounding box center [693, 343] width 1387 height 687
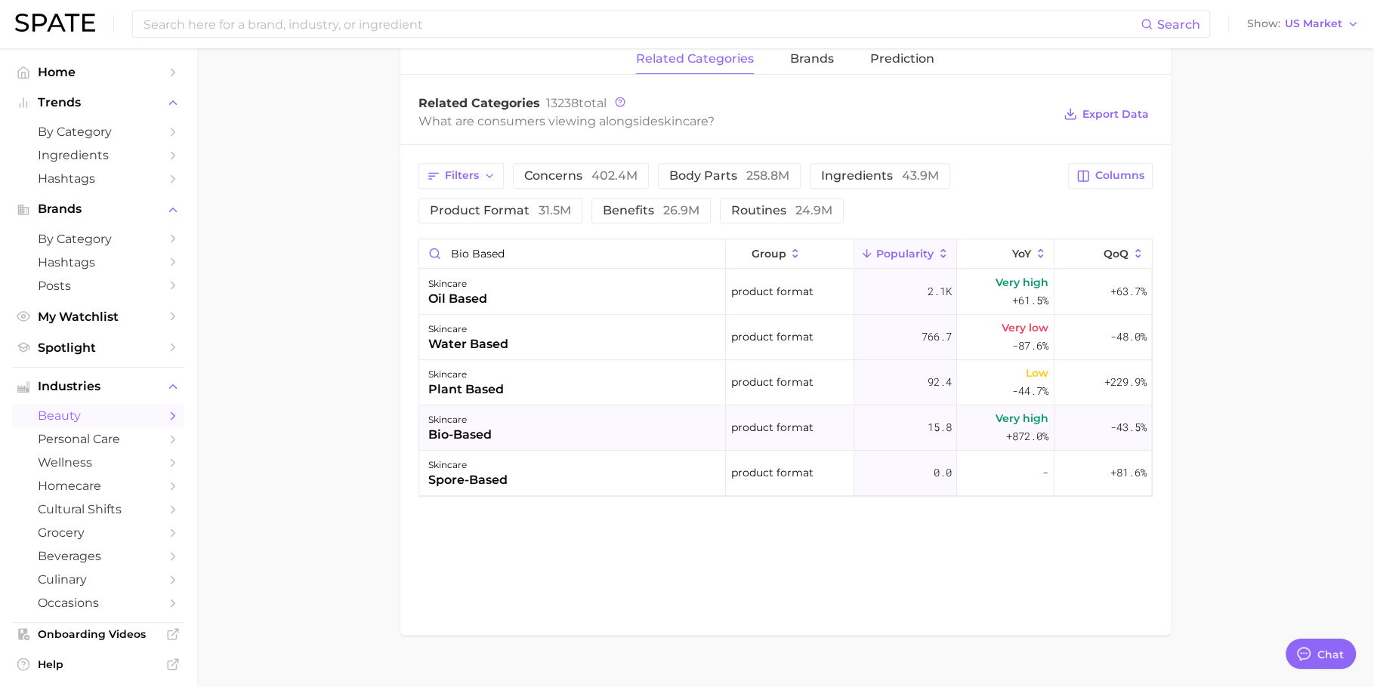
click at [1017, 436] on span "+872.0%" at bounding box center [1027, 436] width 42 height 18
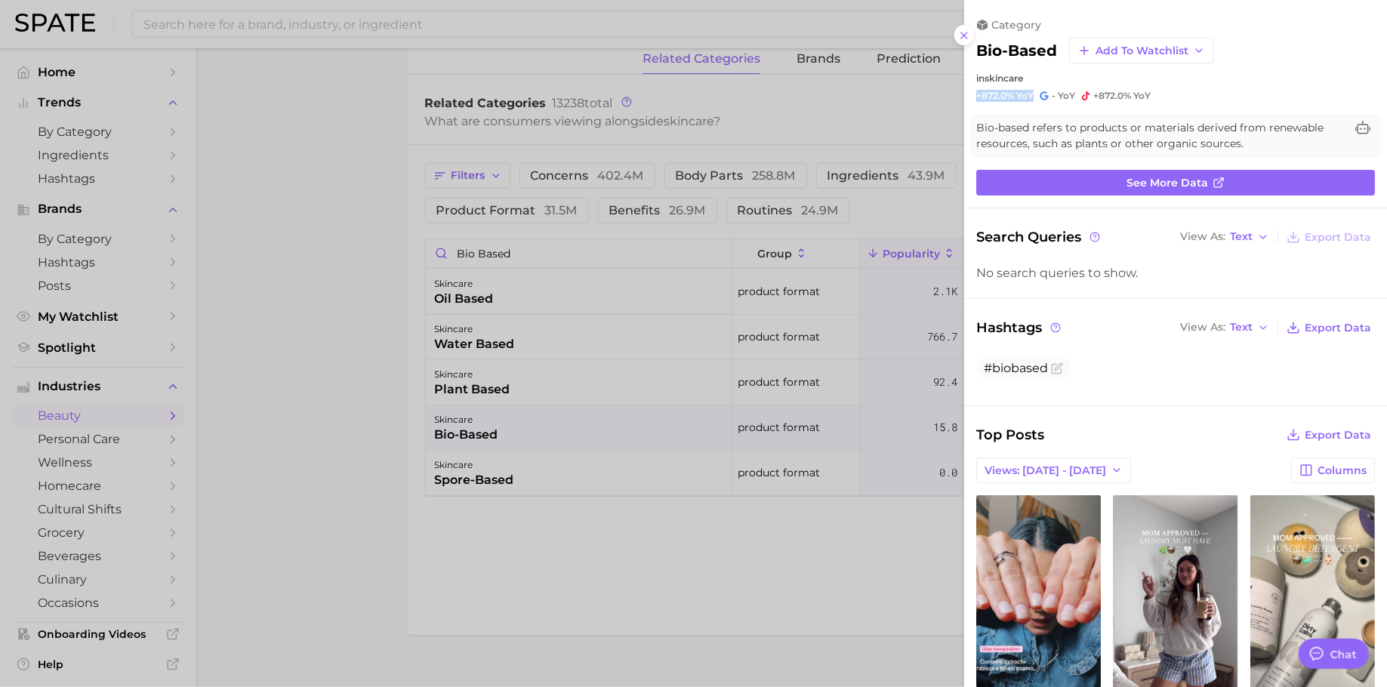
drag, startPoint x: 1035, startPoint y: 94, endPoint x: 971, endPoint y: 95, distance: 63.5
click at [971, 95] on div "category bio-based Add to Watchlist in skincare +872.0% YoY - YoY +872.0% YoY" at bounding box center [1175, 60] width 423 height 84
copy span "+872.0% YoY"
click at [509, 409] on div at bounding box center [693, 343] width 1387 height 687
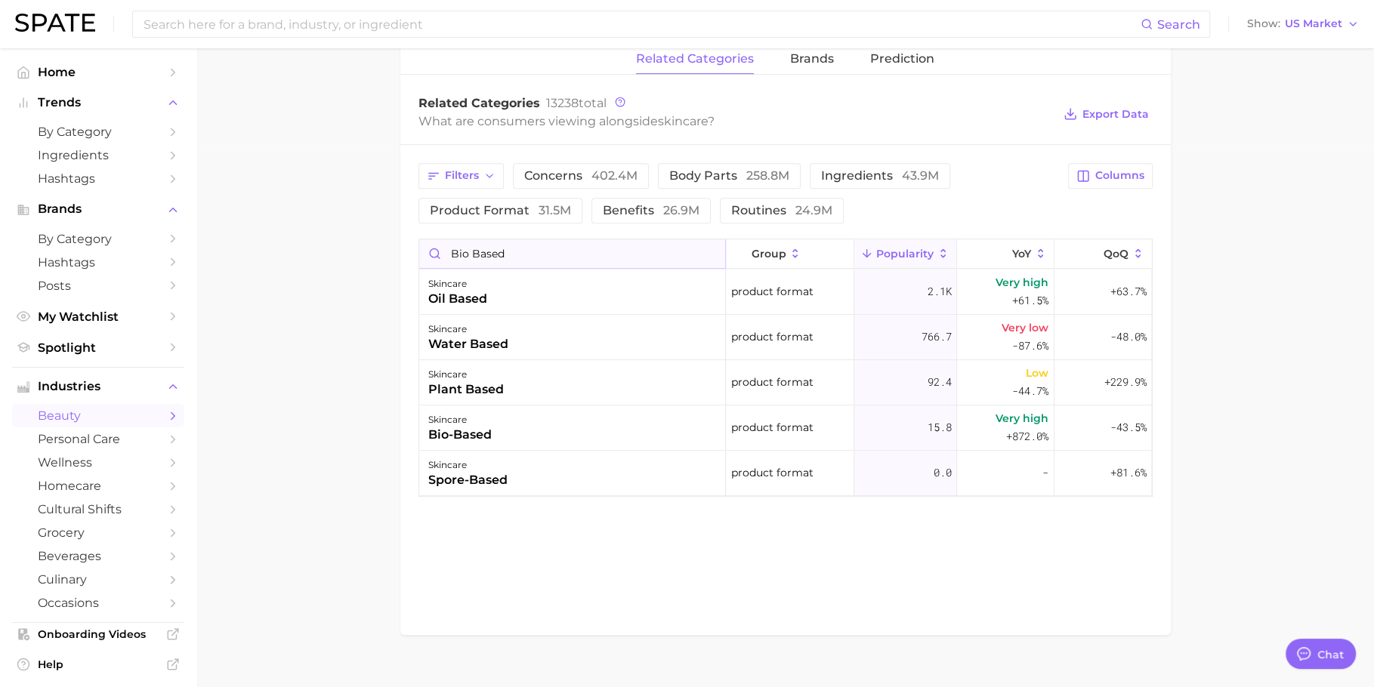
click at [706, 248] on input "bio based" at bounding box center [572, 253] width 306 height 29
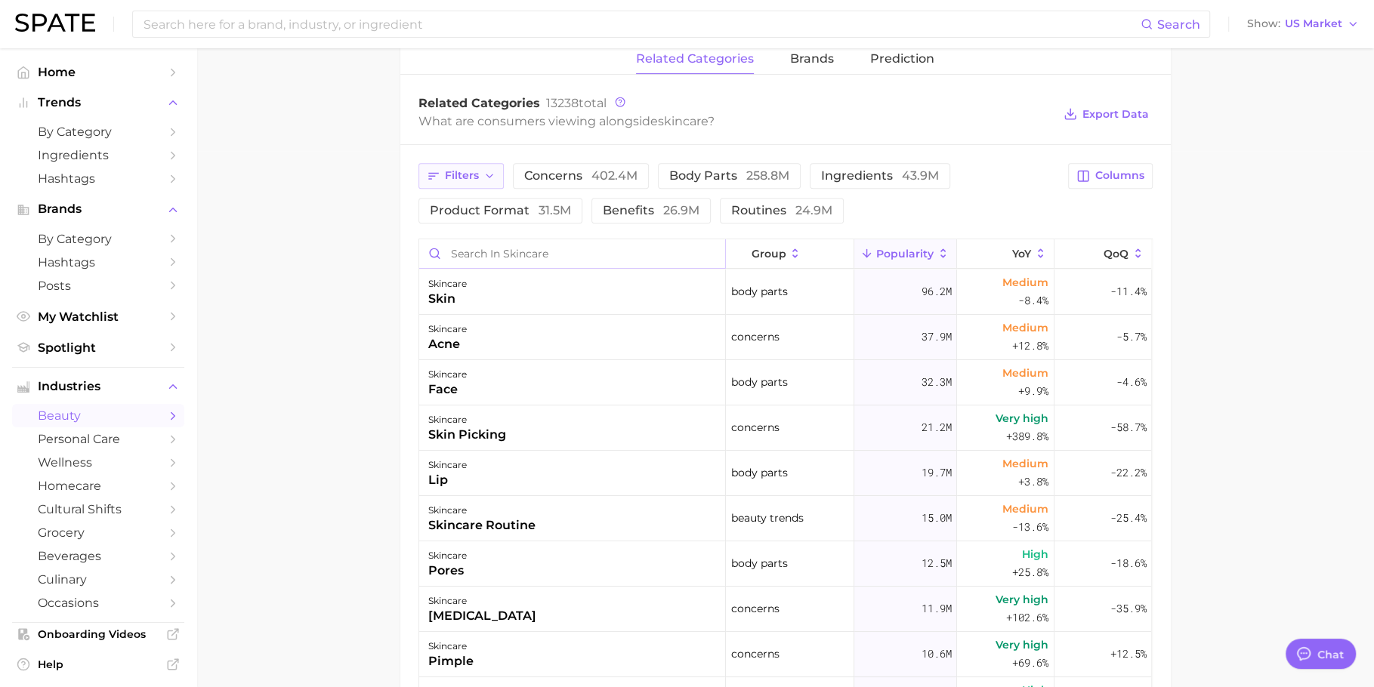
click at [472, 163] on button "Filters" at bounding box center [460, 176] width 85 height 26
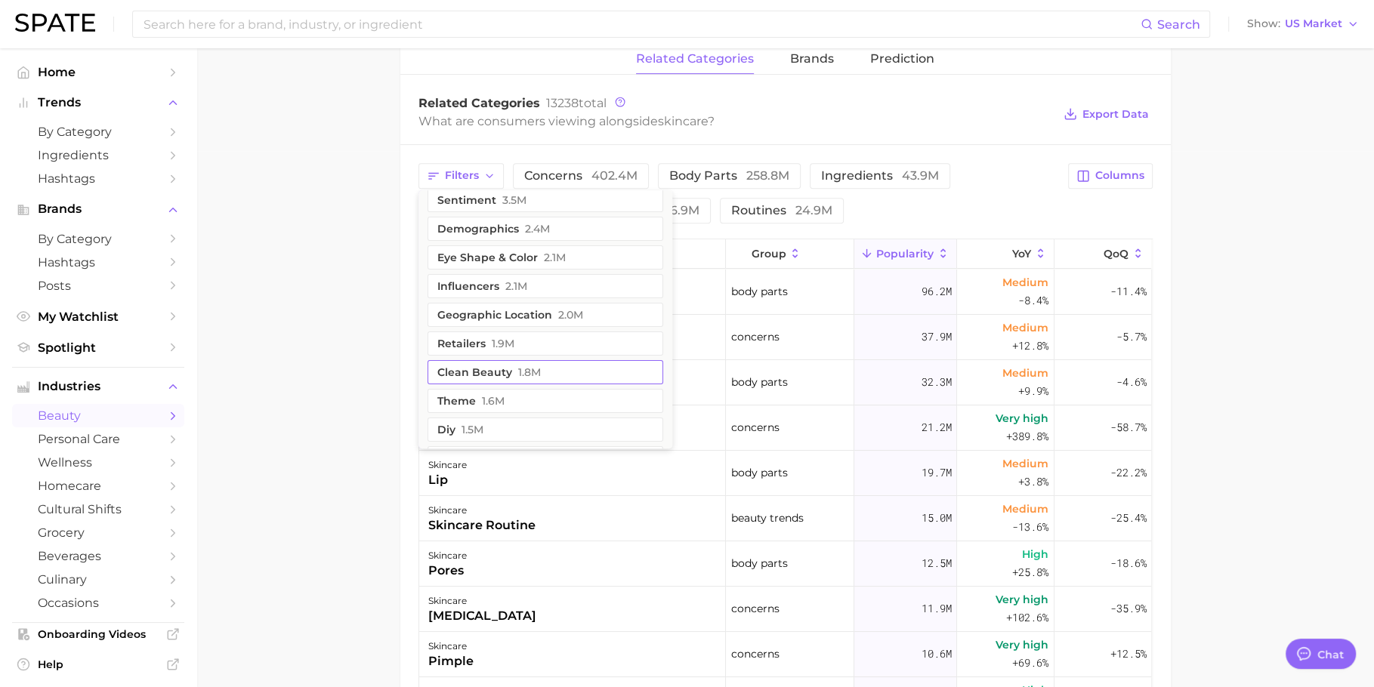
click at [543, 367] on button "clean beauty 1.8m" at bounding box center [545, 372] width 236 height 24
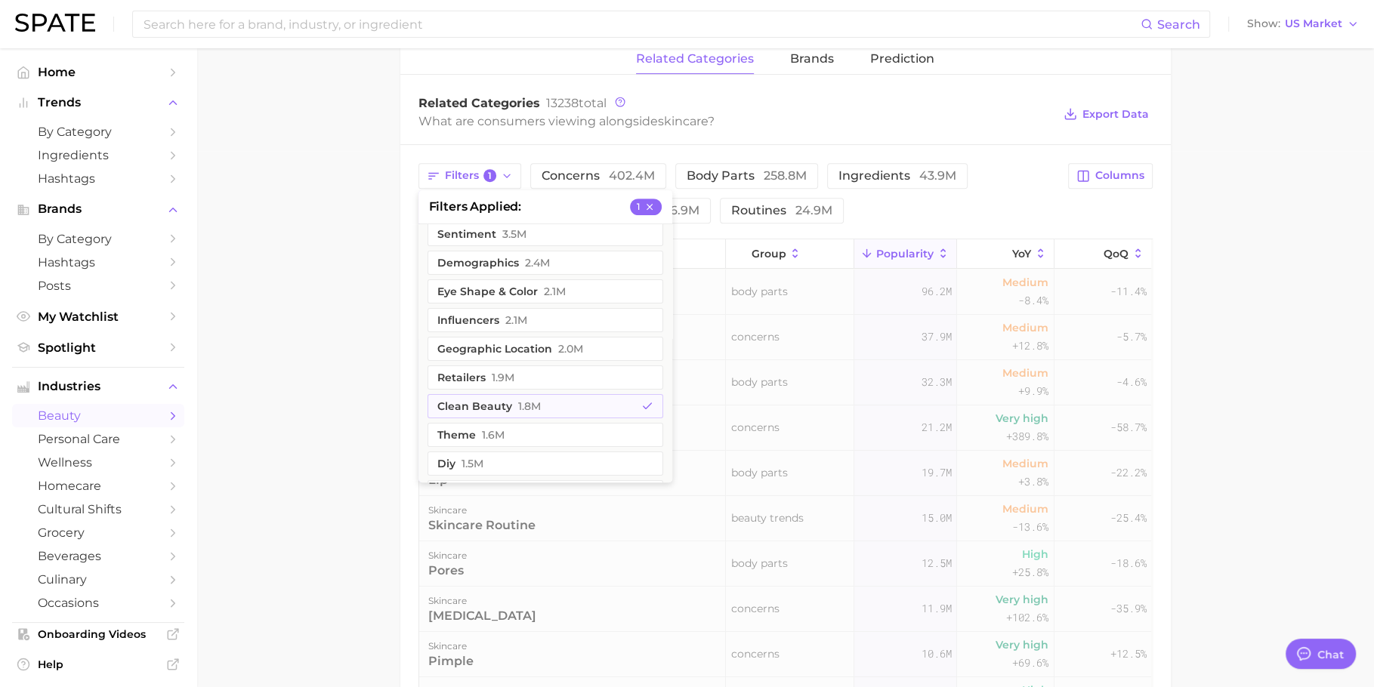
click at [349, 338] on main "1. skincare 2. Subcategory Overview Google TikTok Instagram Beta skincare Popul…" at bounding box center [784, 266] width 1177 height 1508
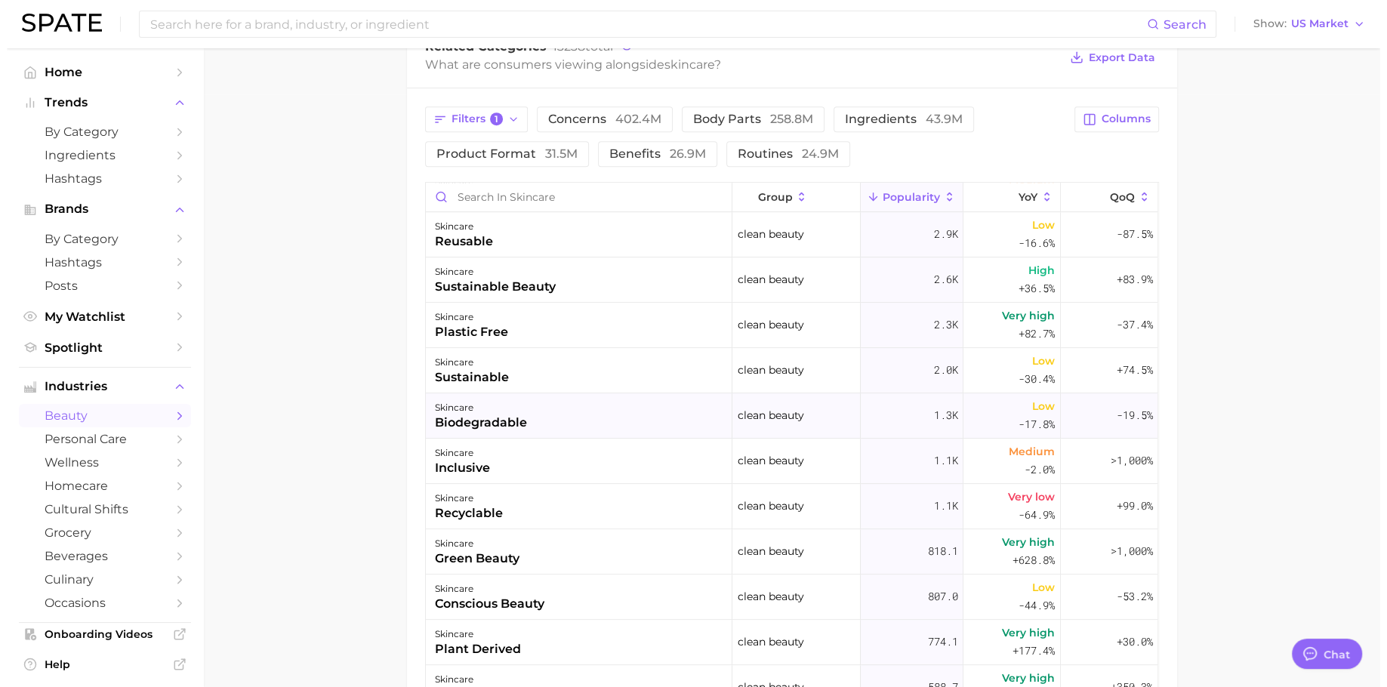
scroll to position [676, 0]
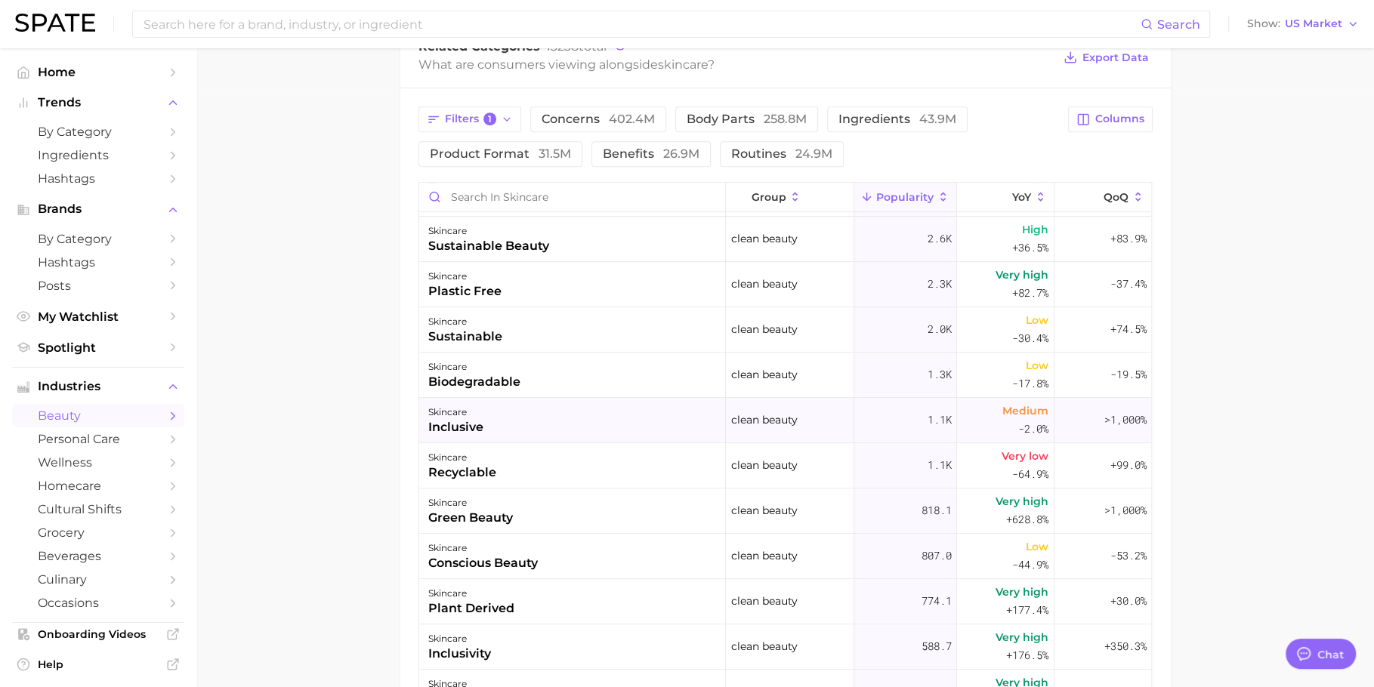
click at [507, 421] on div "skincare inclusive" at bounding box center [572, 420] width 307 height 45
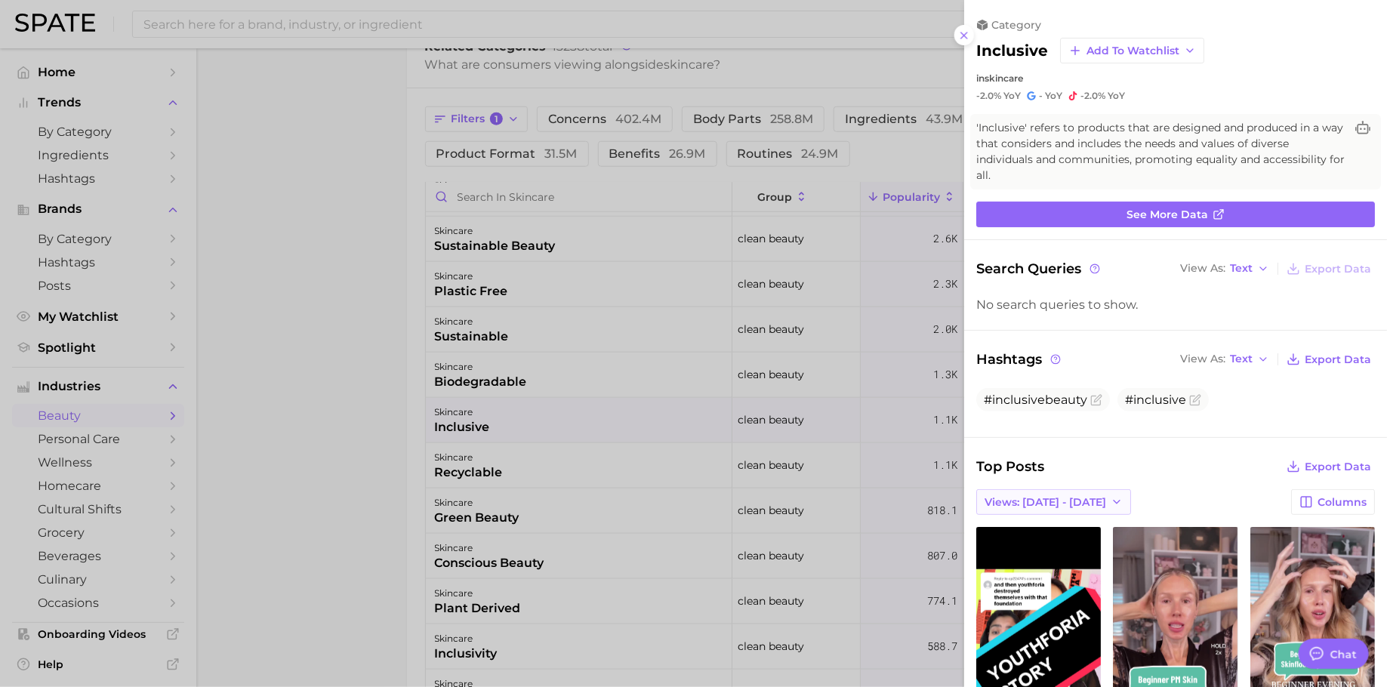
scroll to position [0, 0]
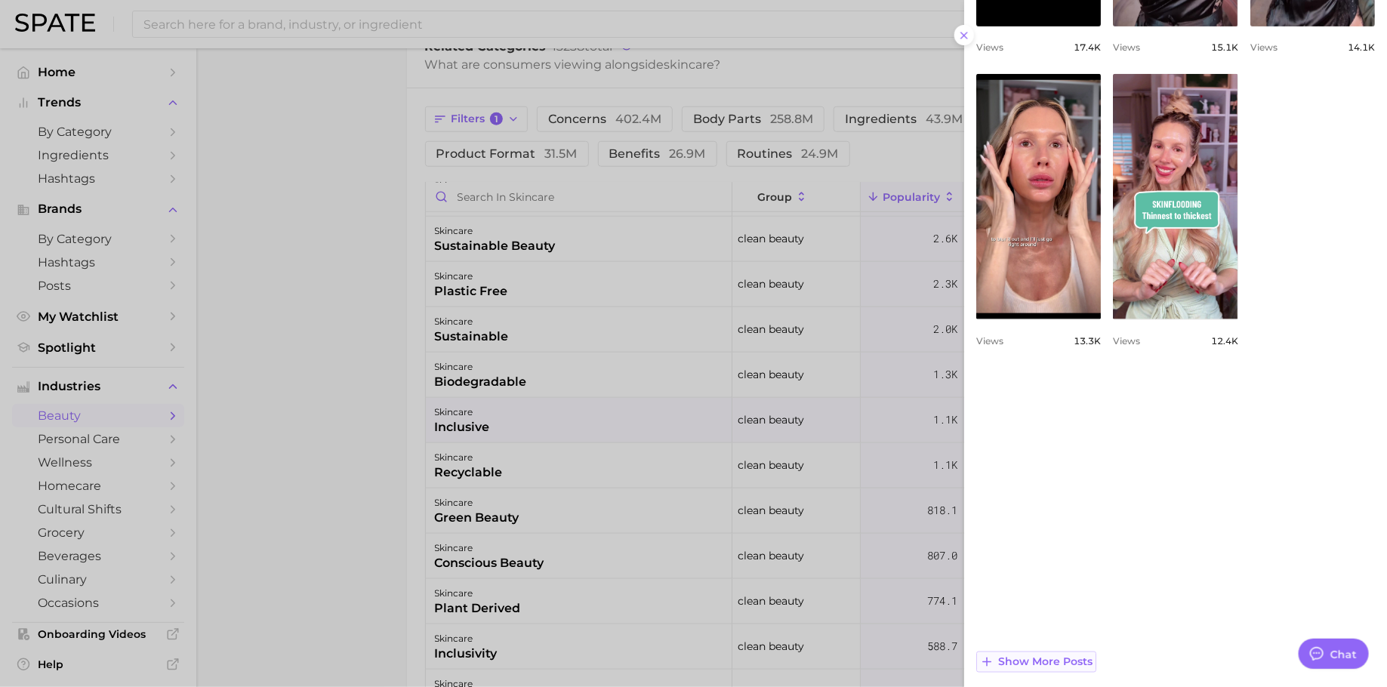
click at [1030, 656] on span "Show more posts" at bounding box center [1045, 662] width 94 height 13
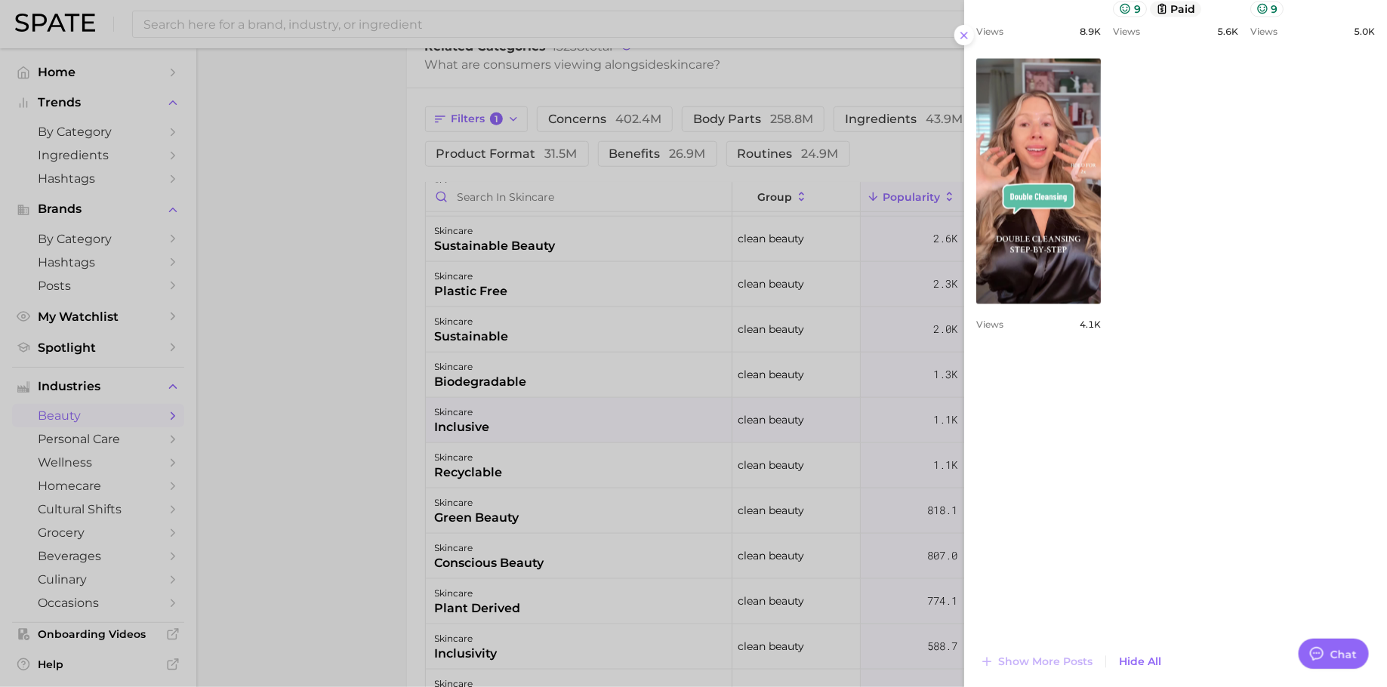
click at [795, 475] on div at bounding box center [693, 343] width 1387 height 687
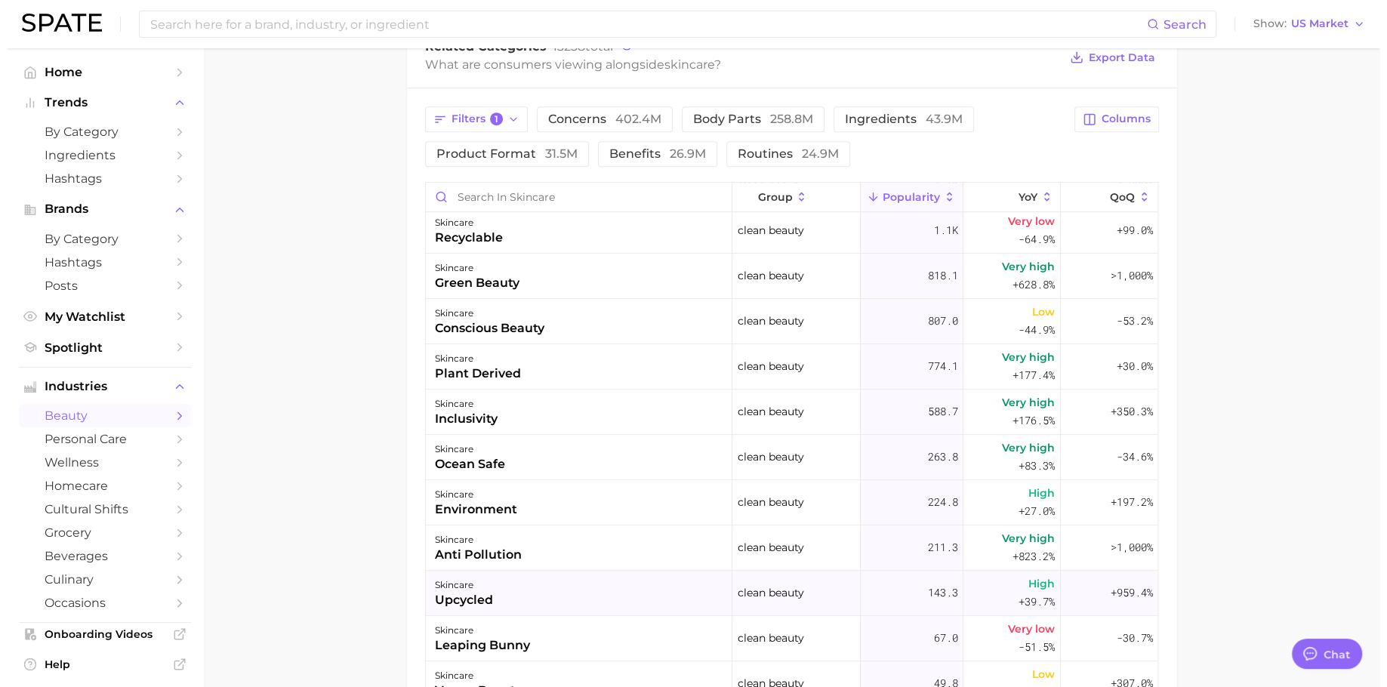
scroll to position [909, 0]
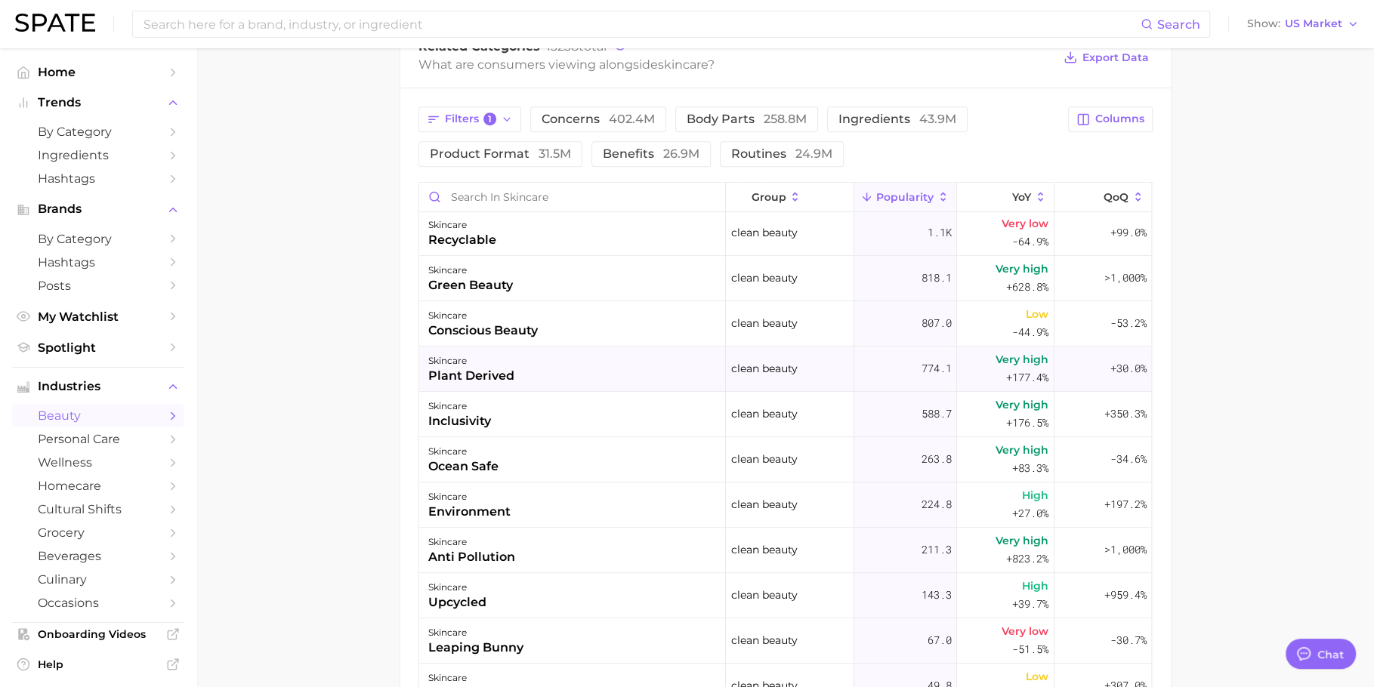
click at [617, 375] on div "skincare plant derived" at bounding box center [572, 369] width 307 height 45
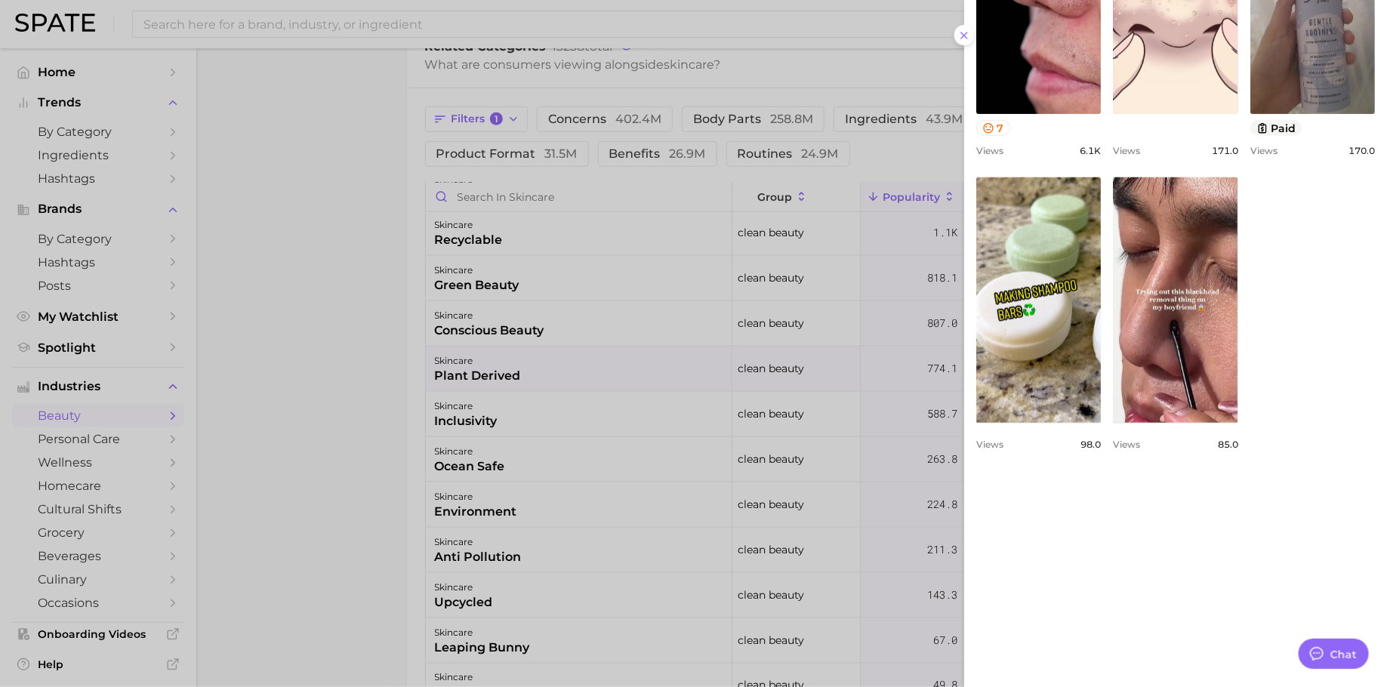
scroll to position [778, 0]
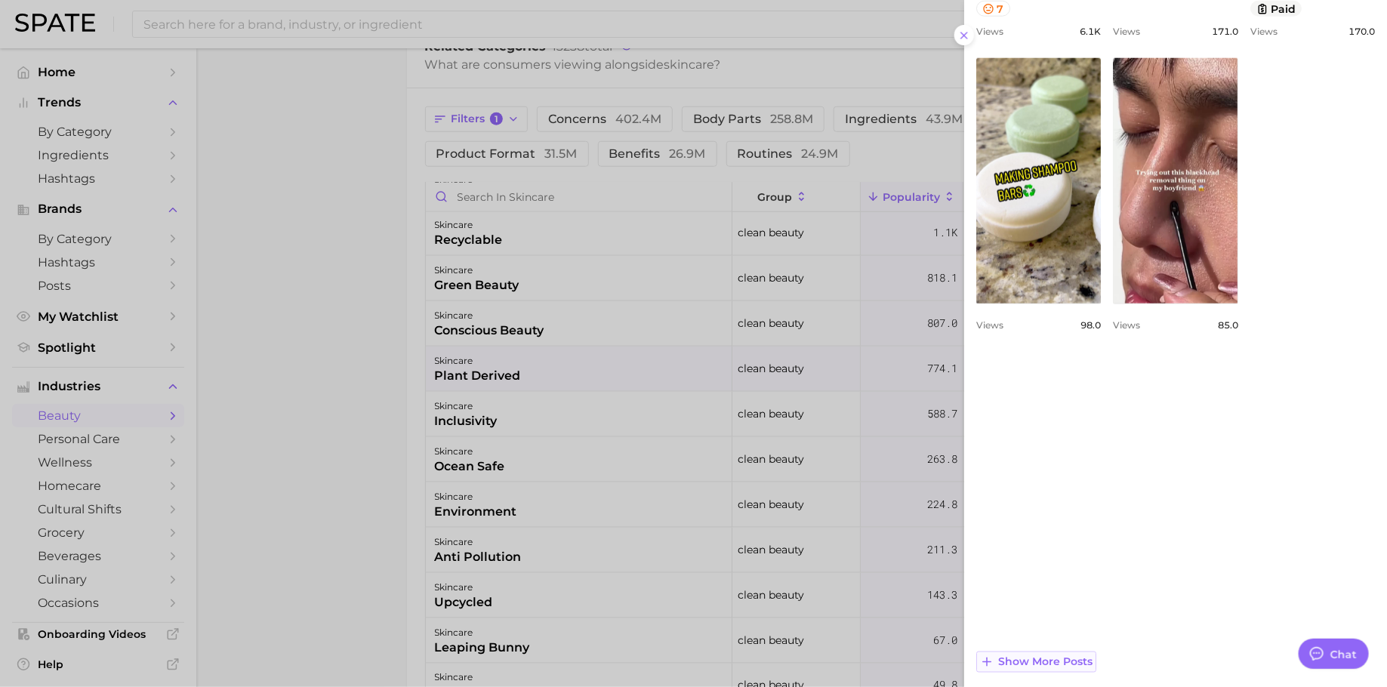
click at [1042, 657] on span "Show more posts" at bounding box center [1045, 662] width 94 height 13
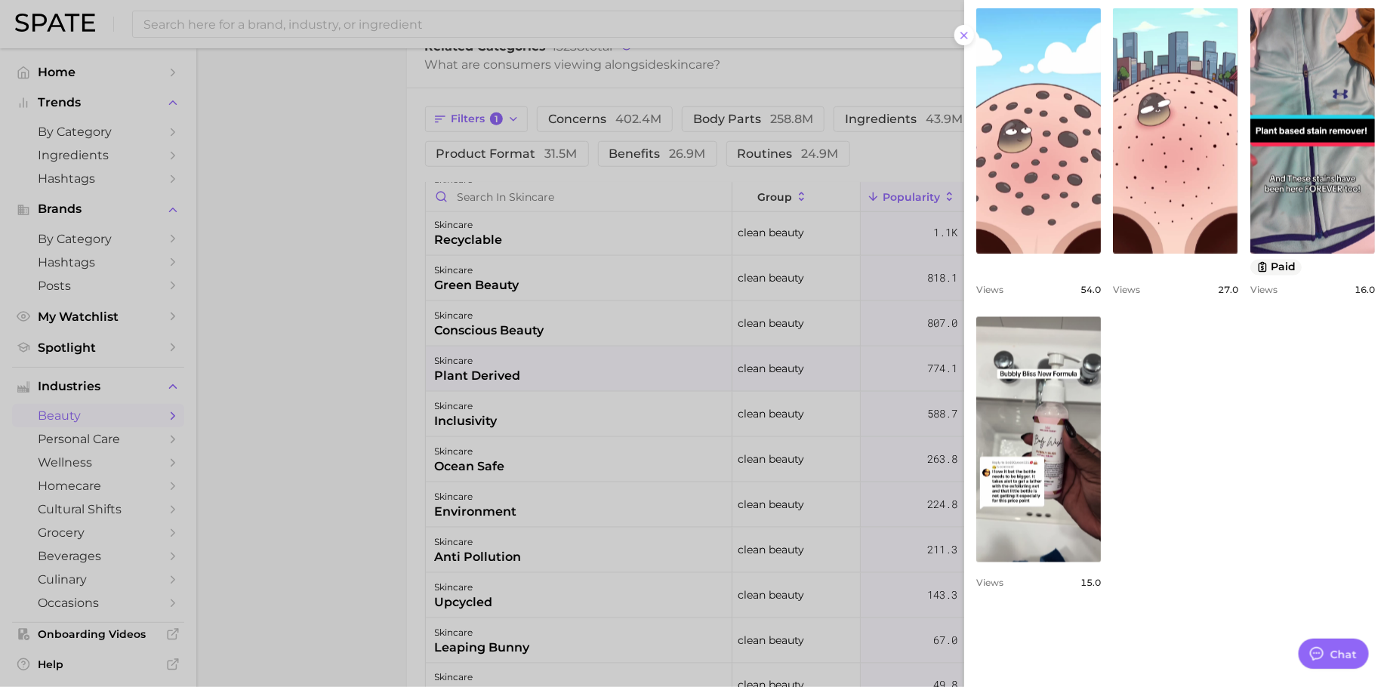
scroll to position [1381, 0]
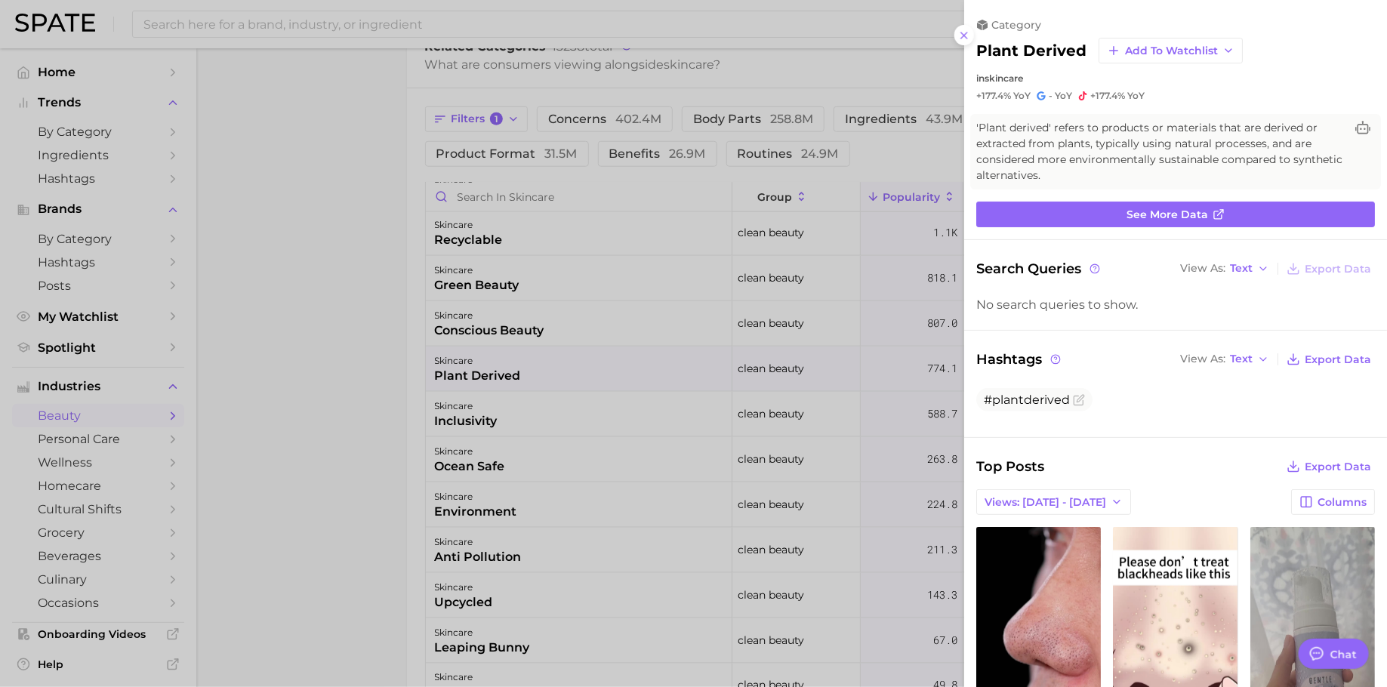
click at [560, 332] on div at bounding box center [693, 343] width 1387 height 687
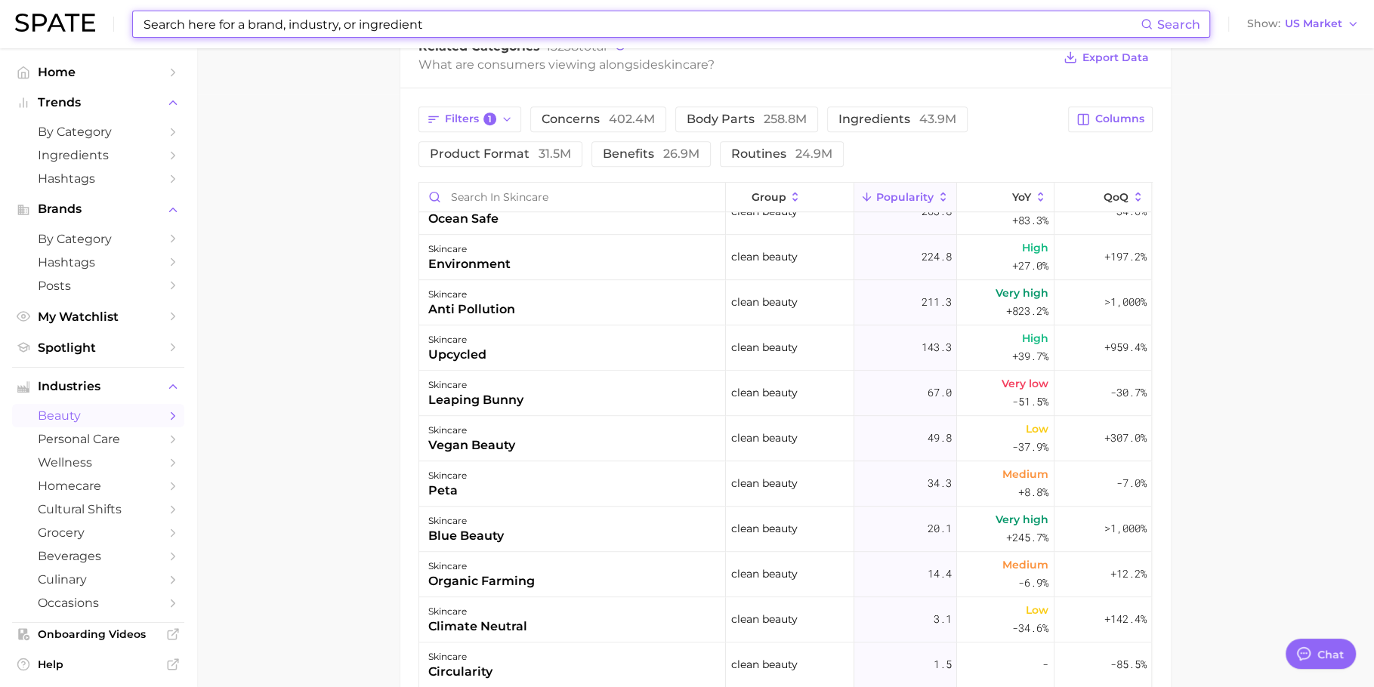
click at [390, 22] on input at bounding box center [641, 24] width 998 height 26
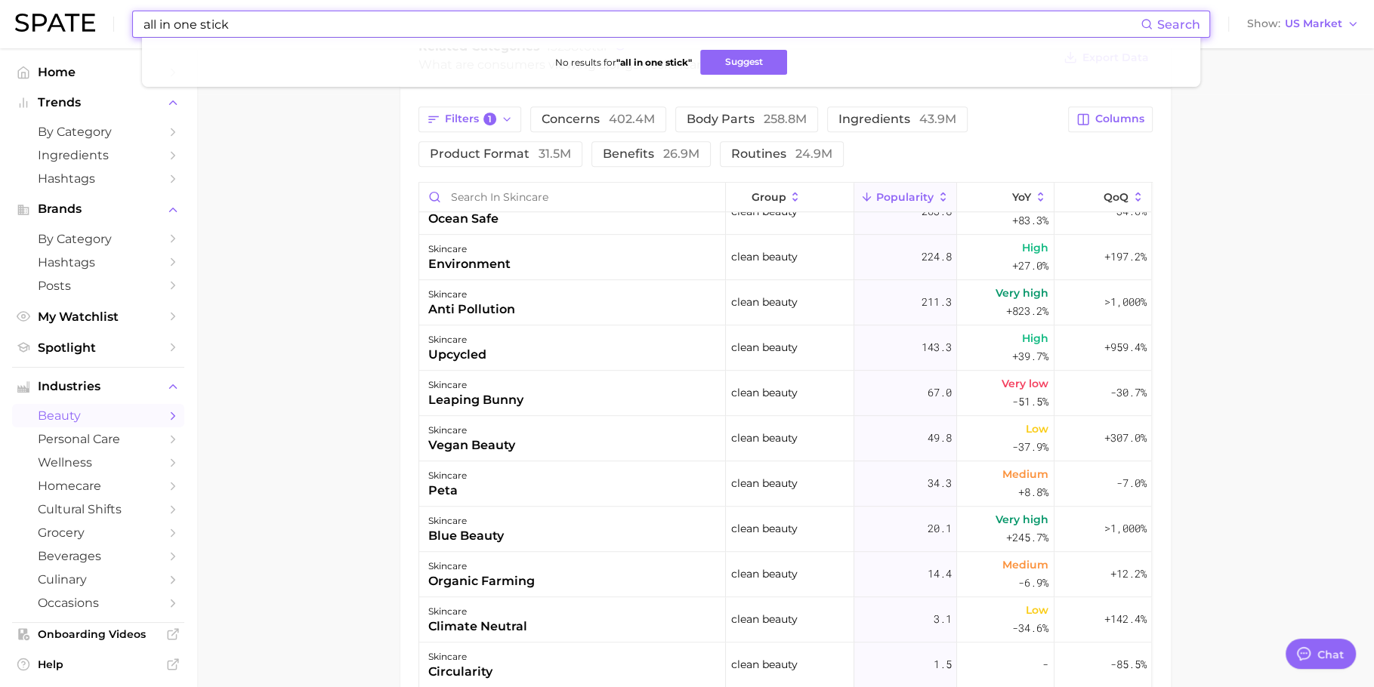
click at [422, 23] on input "all in one stick" at bounding box center [641, 24] width 998 height 26
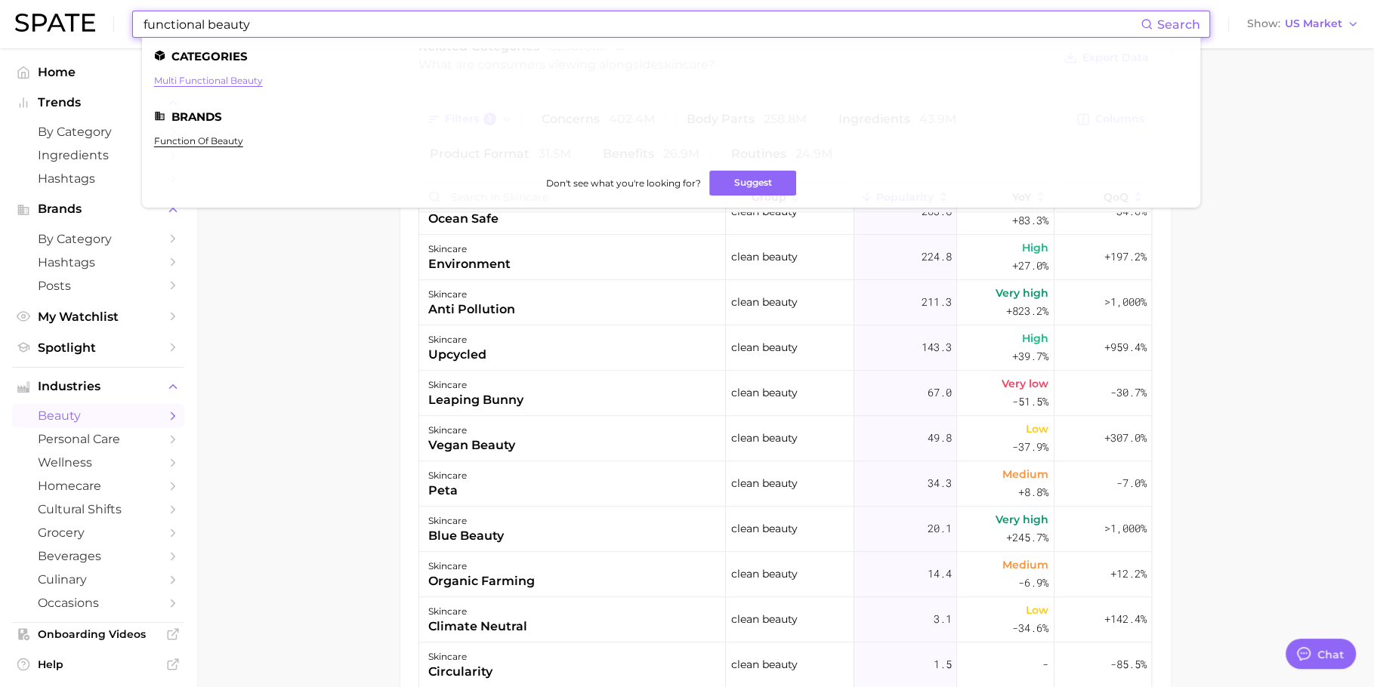
type input "functional beauty"
click at [221, 79] on link "multi functional beauty" at bounding box center [208, 80] width 109 height 11
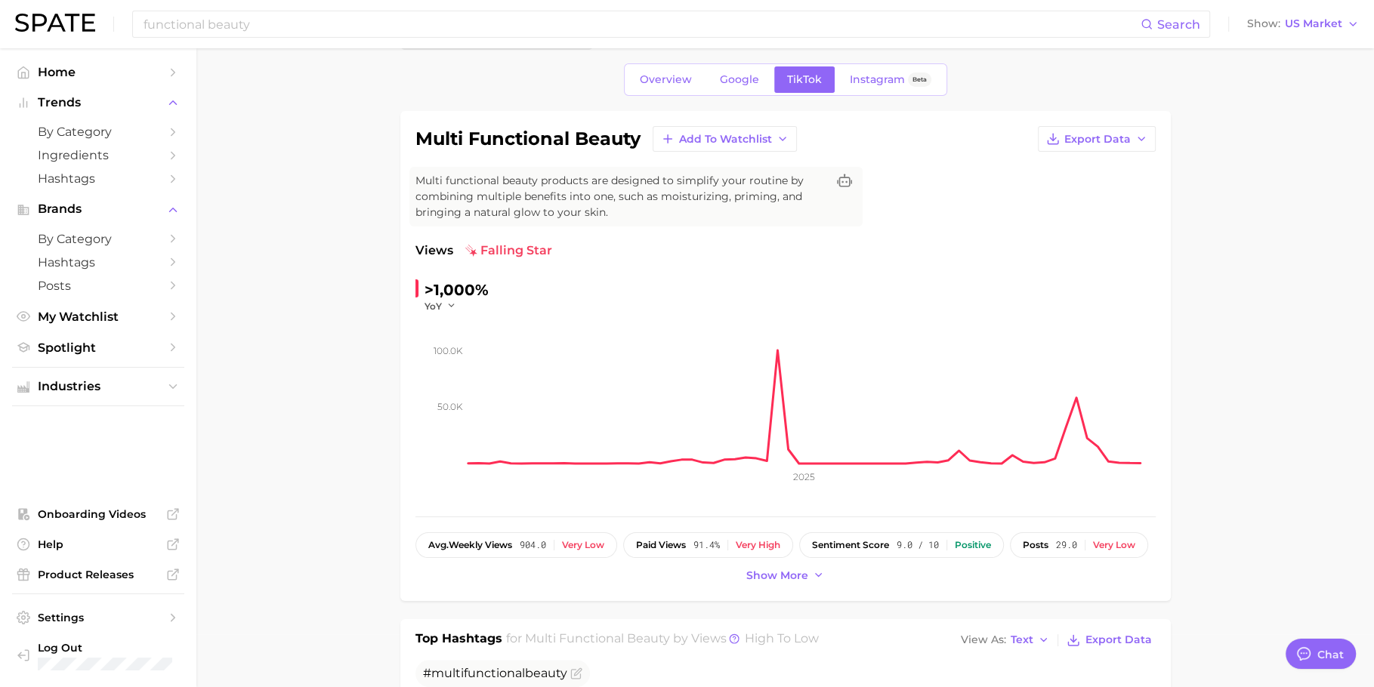
scroll to position [73, 0]
